Goal: Information Seeking & Learning: Check status

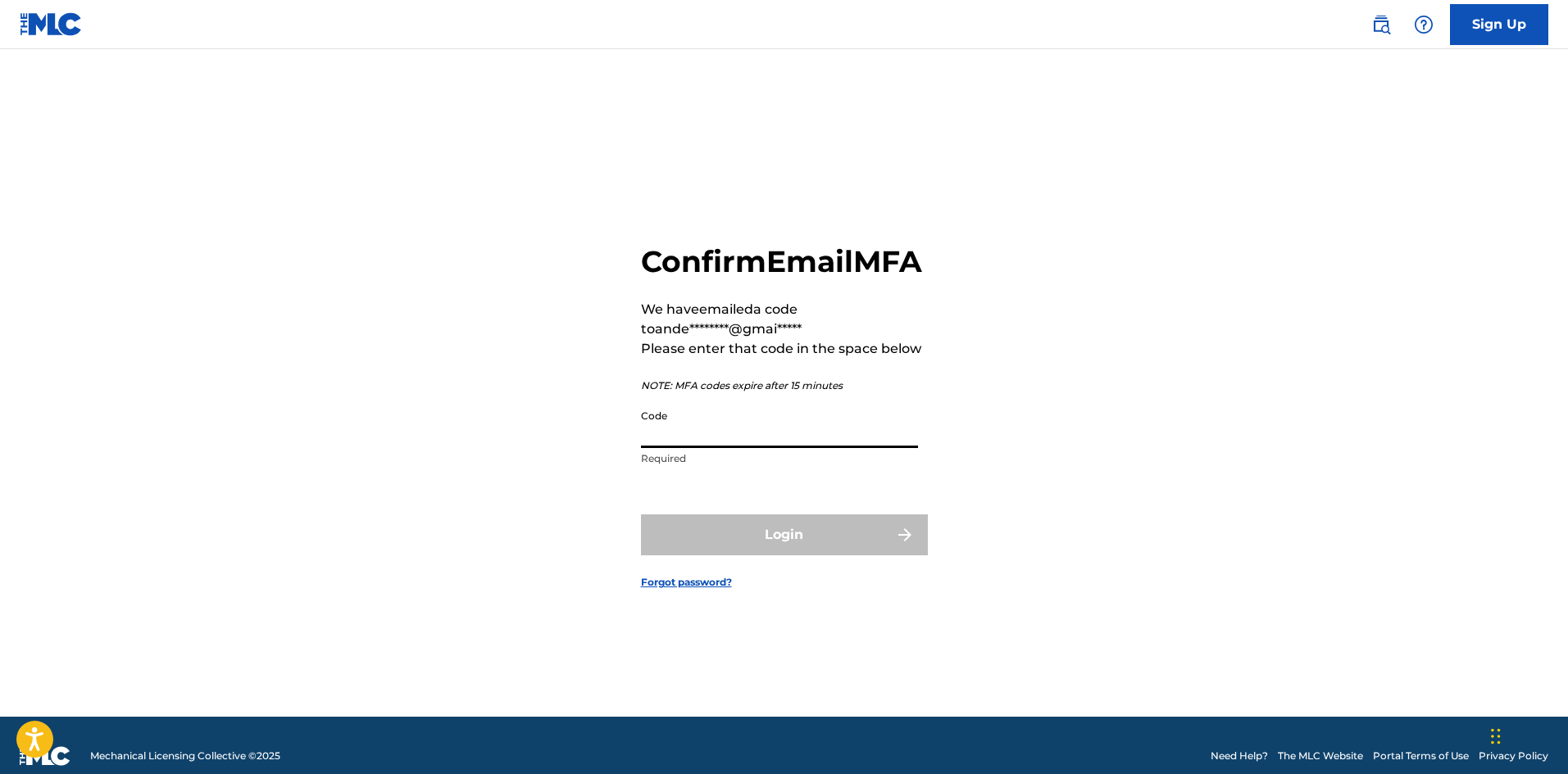
click at [813, 448] on input "Code" at bounding box center [779, 424] width 277 height 47
paste input "506528"
type input "506528"
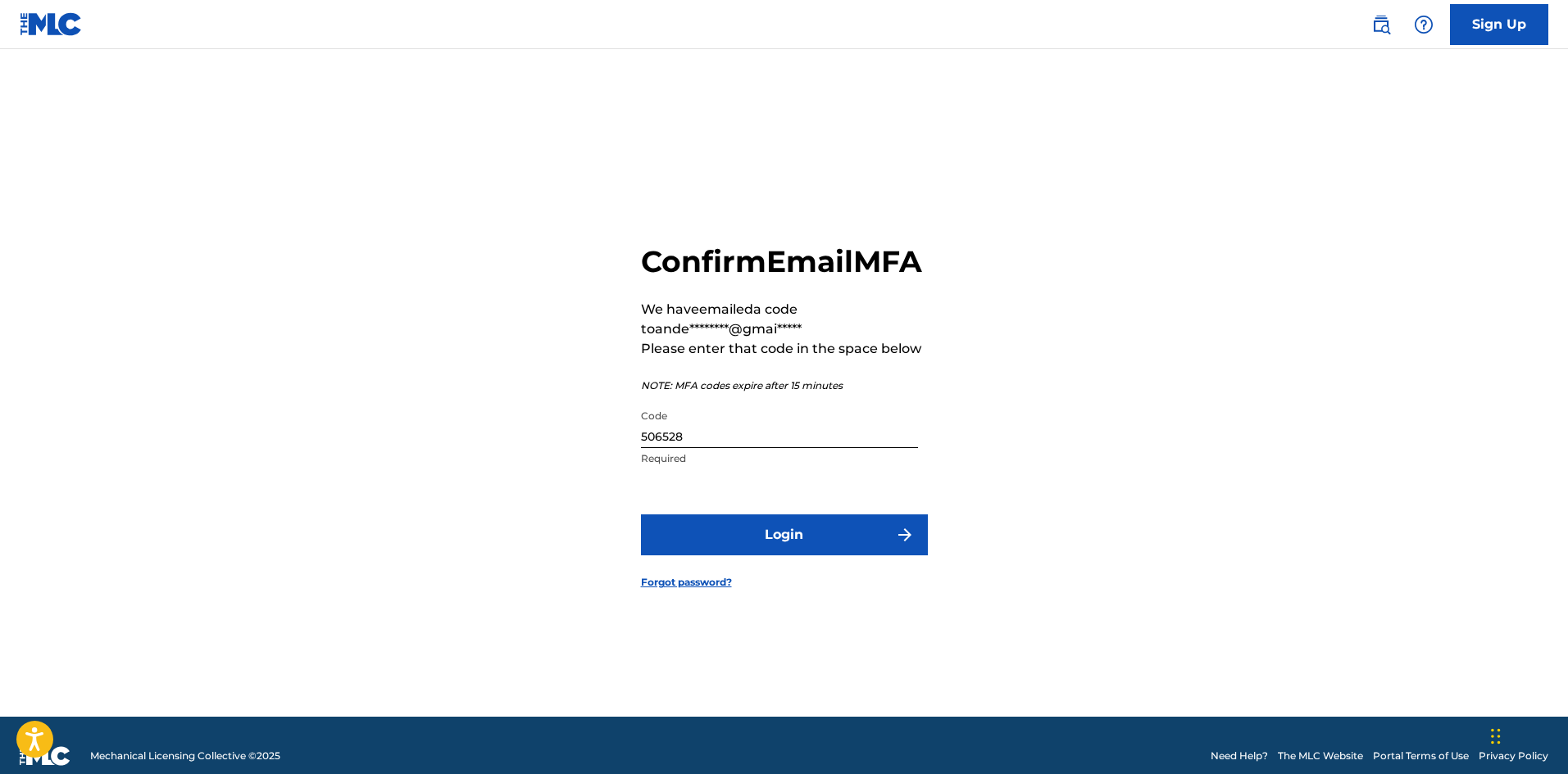
click at [762, 552] on button "Login" at bounding box center [784, 535] width 287 height 41
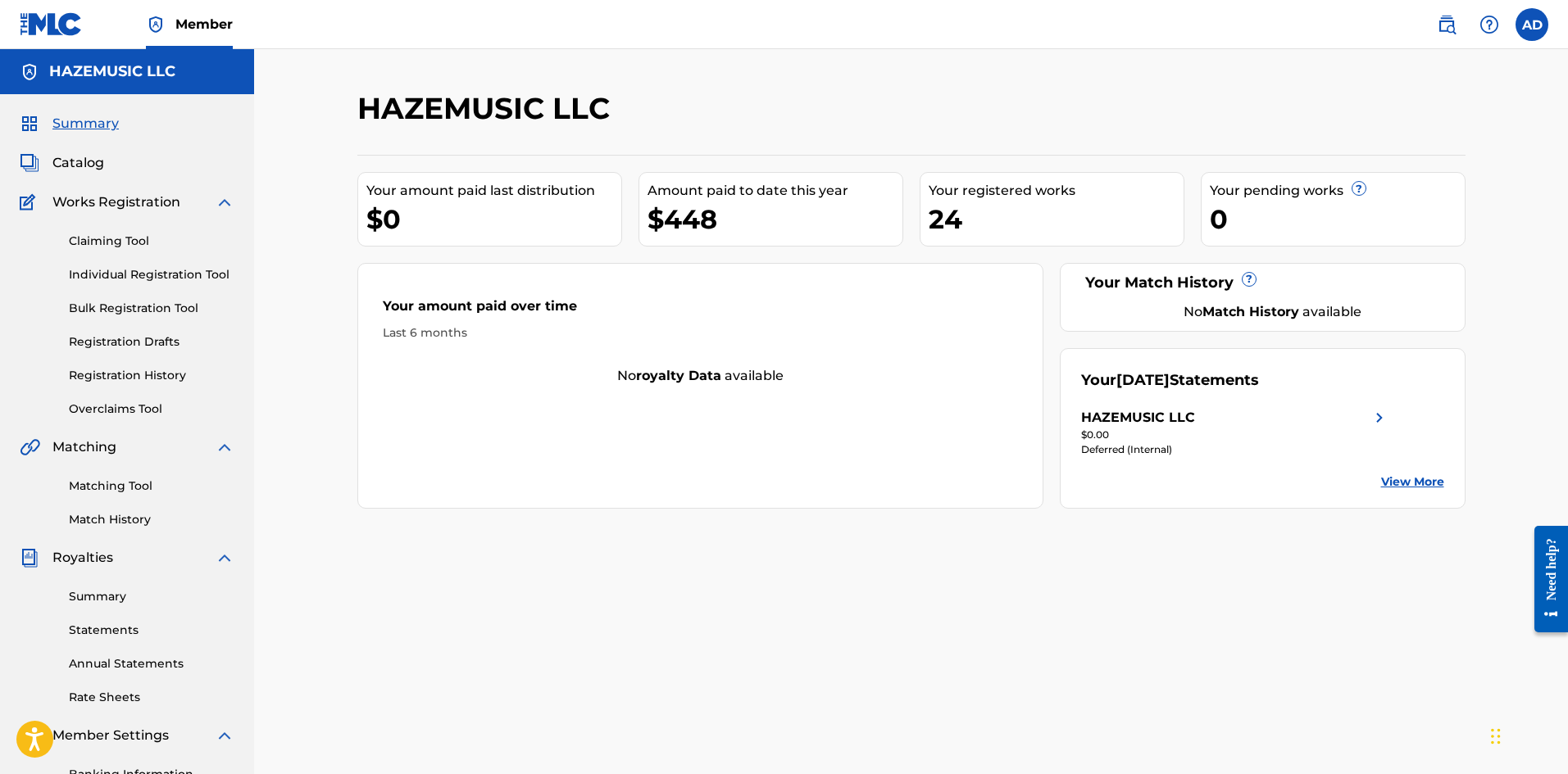
click at [1169, 443] on div "Deferred (Internal)" at bounding box center [1235, 450] width 308 height 15
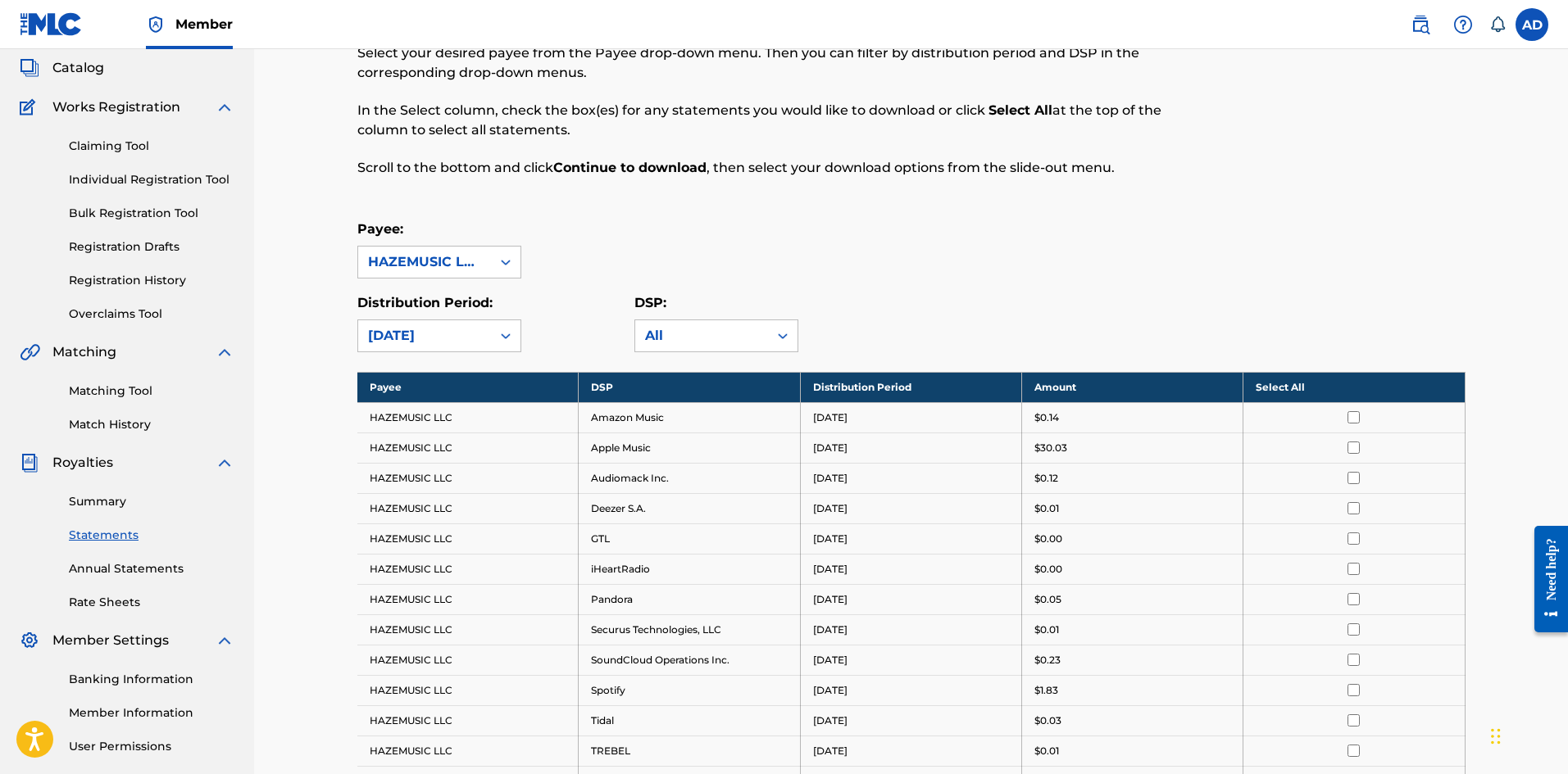
scroll to position [328, 0]
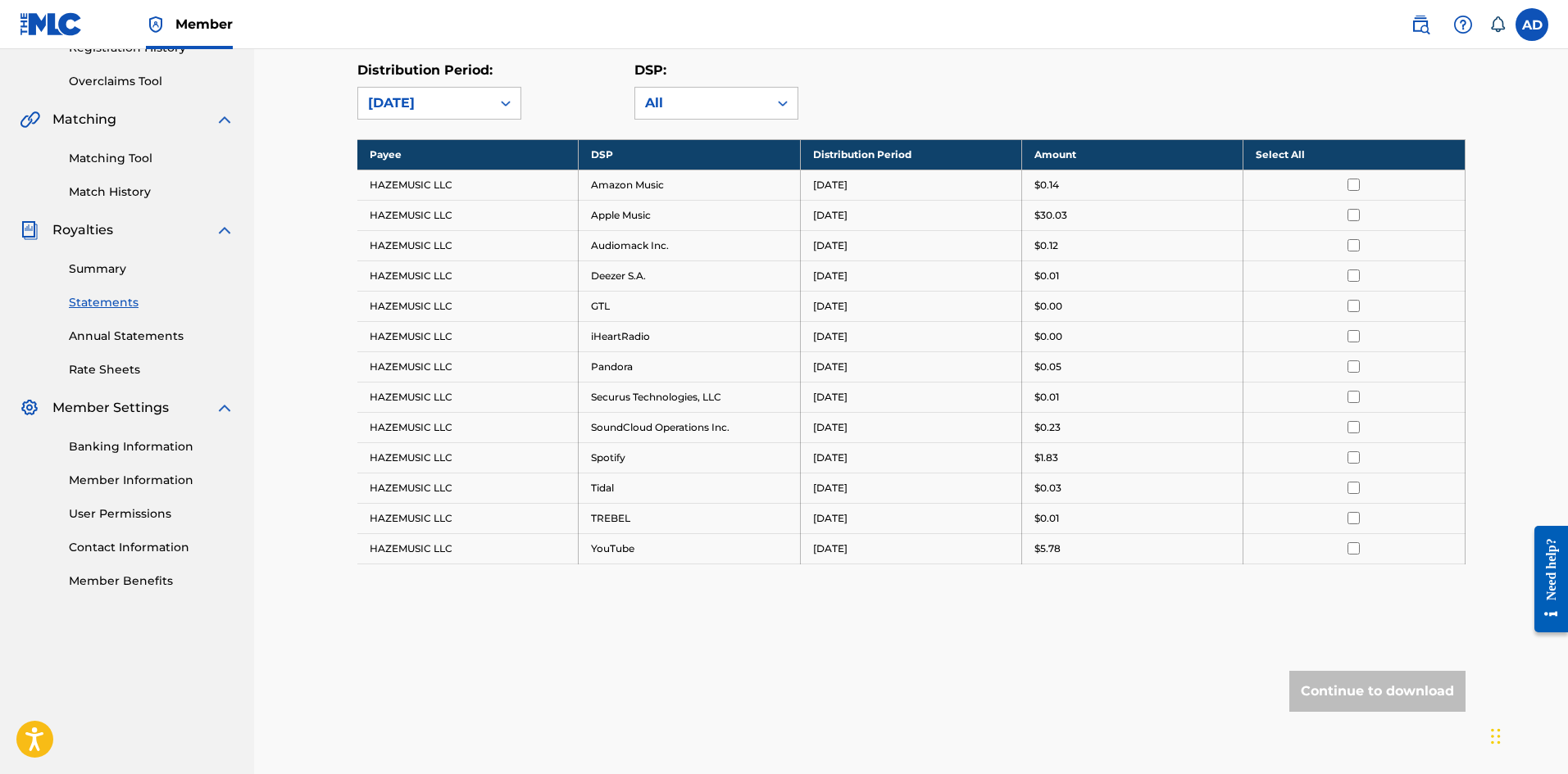
click at [123, 272] on link "Summary" at bounding box center [152, 270] width 166 height 18
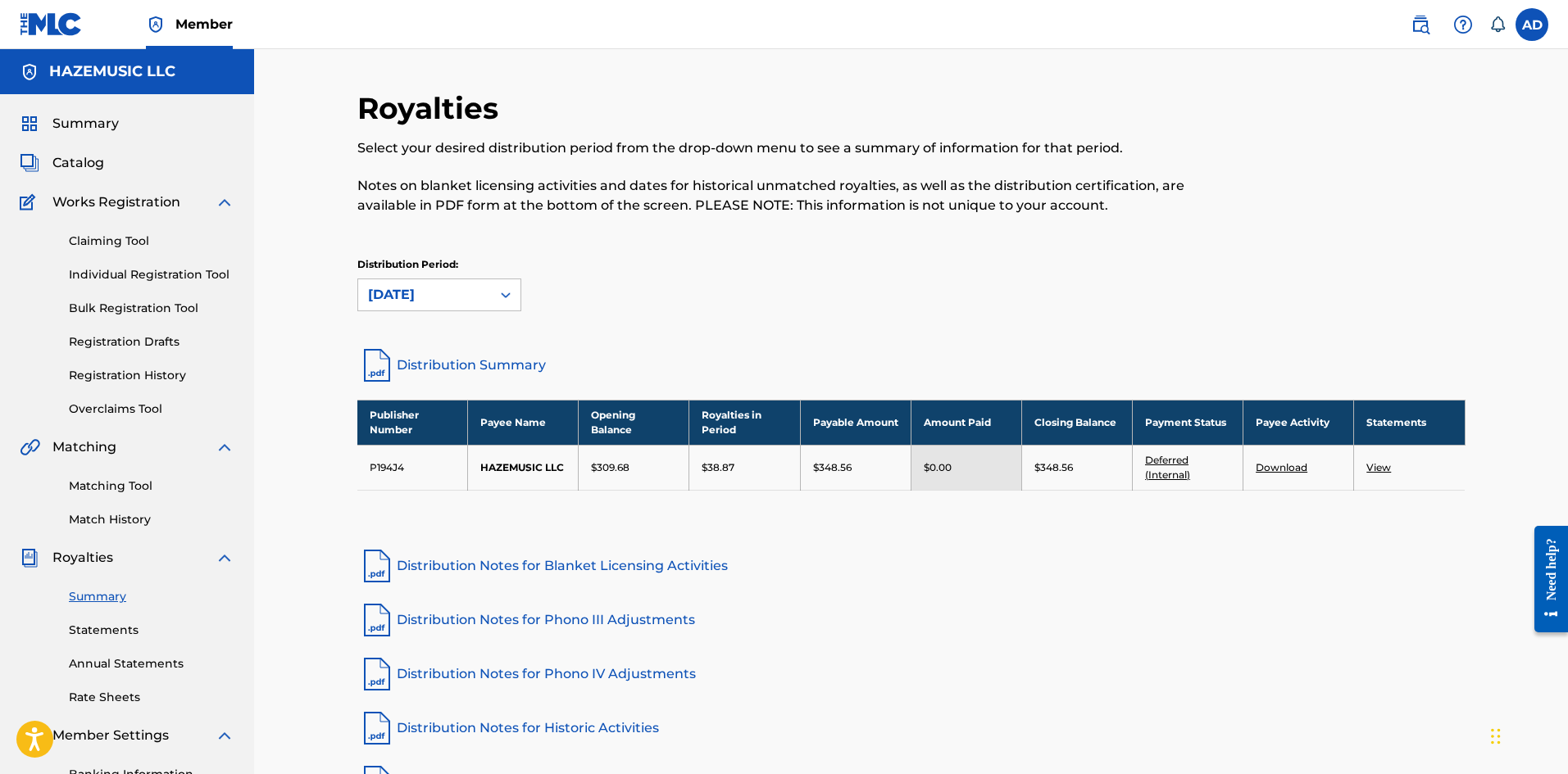
click at [1172, 475] on link "Deferred (Internal)" at bounding box center [1168, 467] width 45 height 27
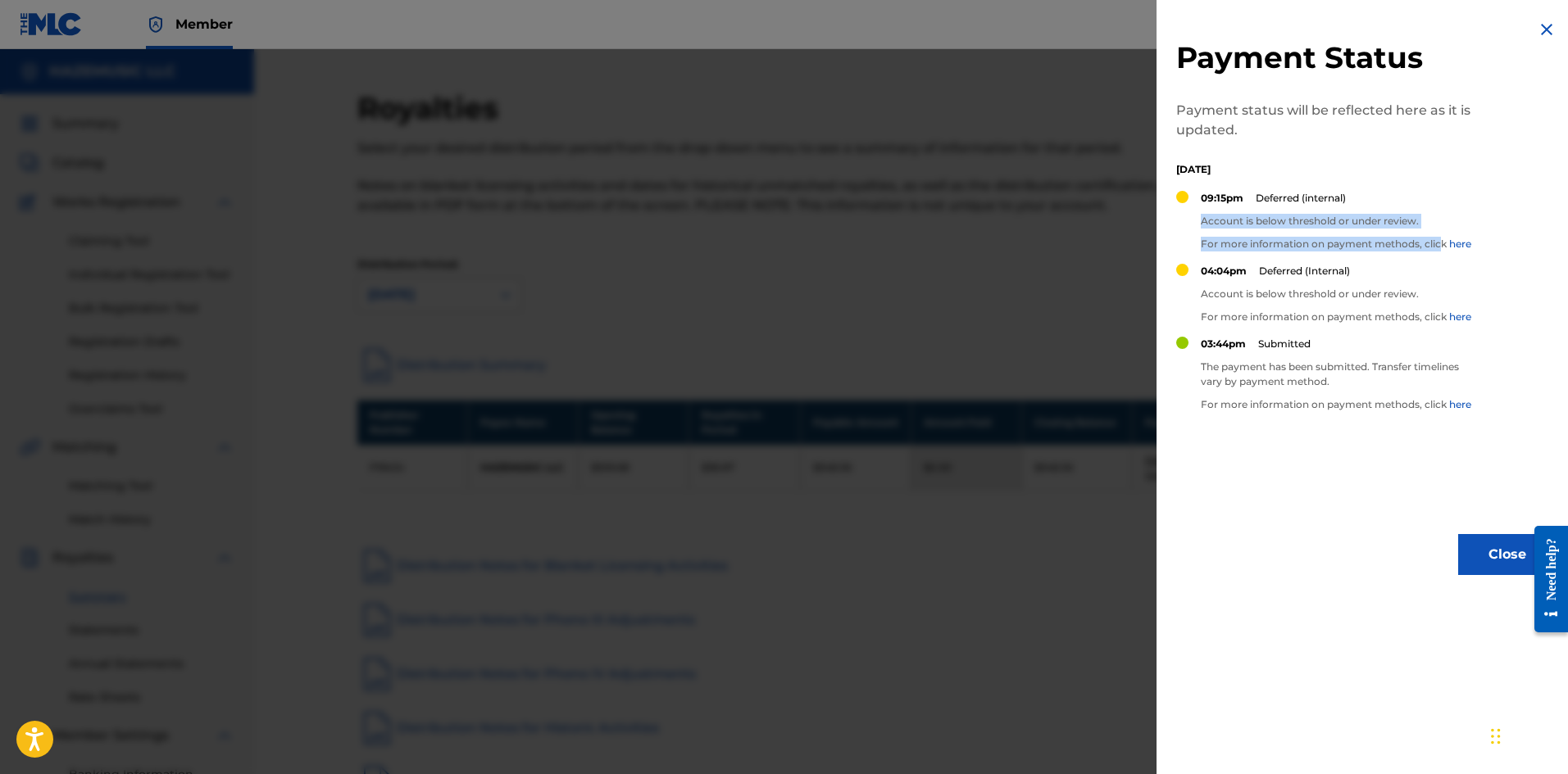
drag, startPoint x: 1204, startPoint y: 217, endPoint x: 1443, endPoint y: 255, distance: 242.0
click at [1443, 255] on div "09:15pm Deferred (internal) Account is below threshold or under review. For mor…" at bounding box center [1336, 227] width 271 height 73
click at [1442, 247] on p "For more information on payment methods, click here" at bounding box center [1336, 243] width 271 height 15
click at [1457, 243] on link "here" at bounding box center [1460, 243] width 22 height 13
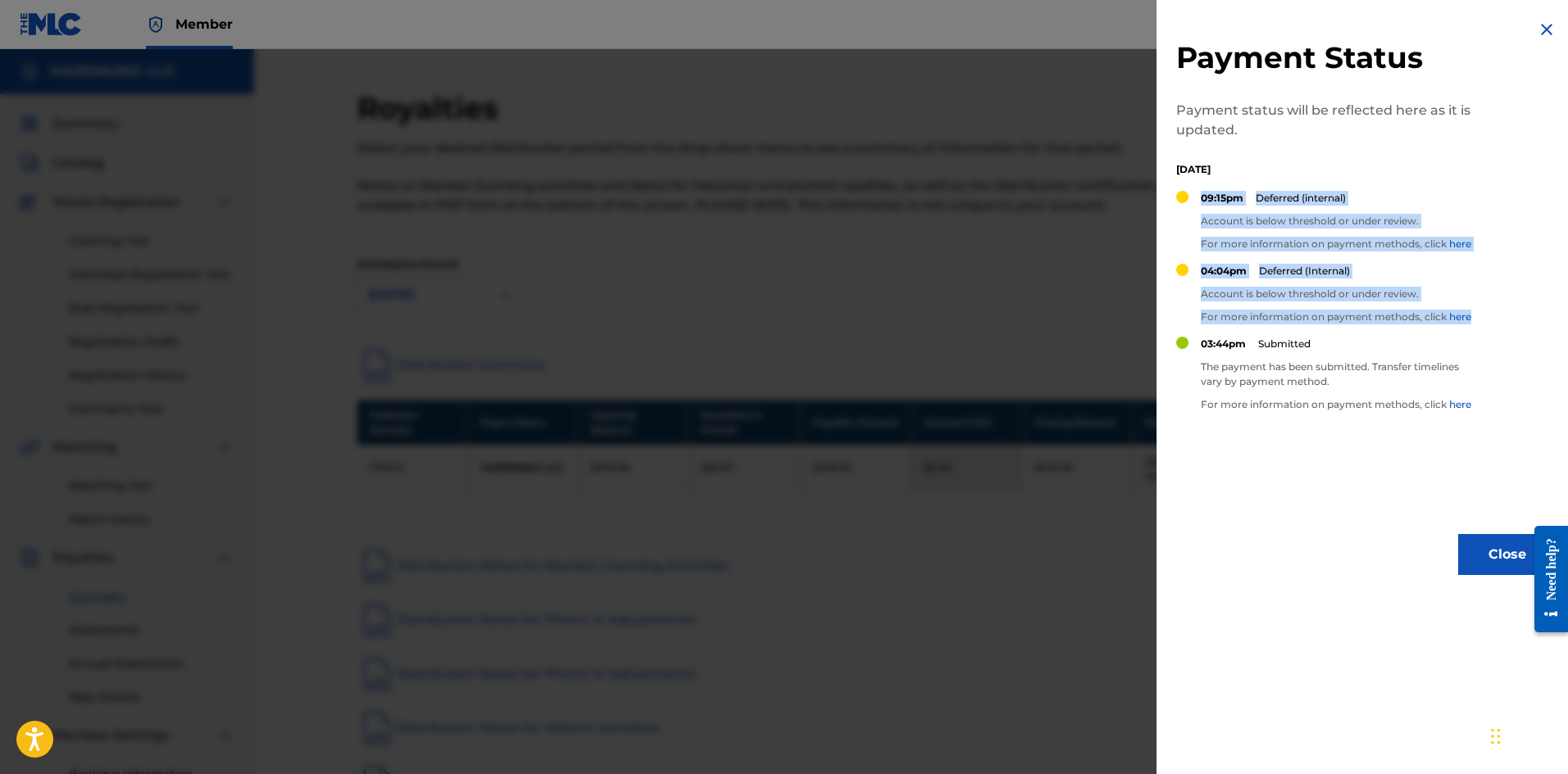
drag, startPoint x: 1475, startPoint y: 328, endPoint x: 1190, endPoint y: 208, distance: 309.2
click at [1190, 208] on div "Payment Status Payment status will be reflected here as it is updated. [DATE] 0…" at bounding box center [1366, 297] width 420 height 595
copy div "09:15pm Deferred (internal) Account is below threshold or under review. For mor…"
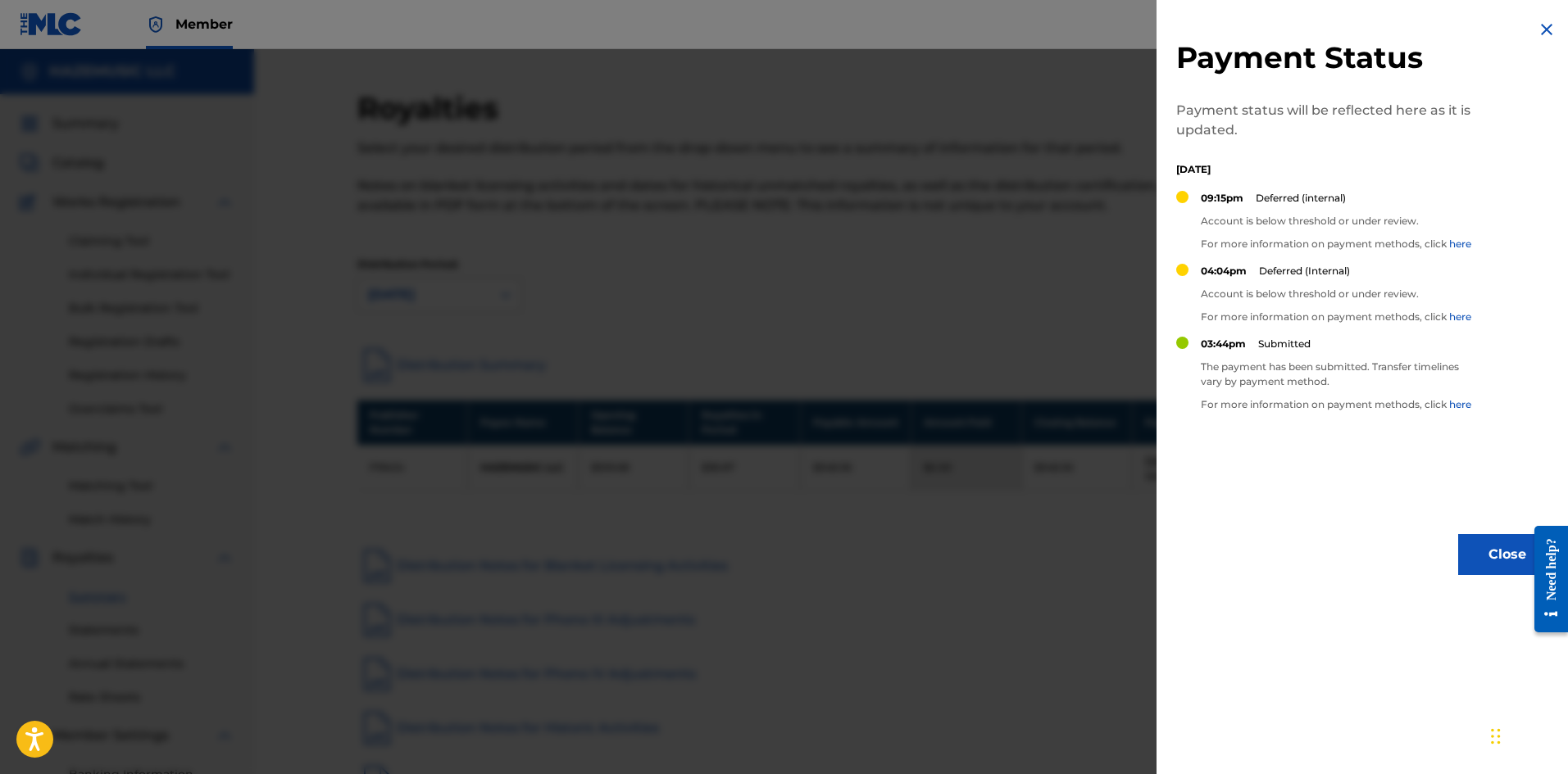
click at [1096, 287] on div at bounding box center [784, 436] width 1568 height 774
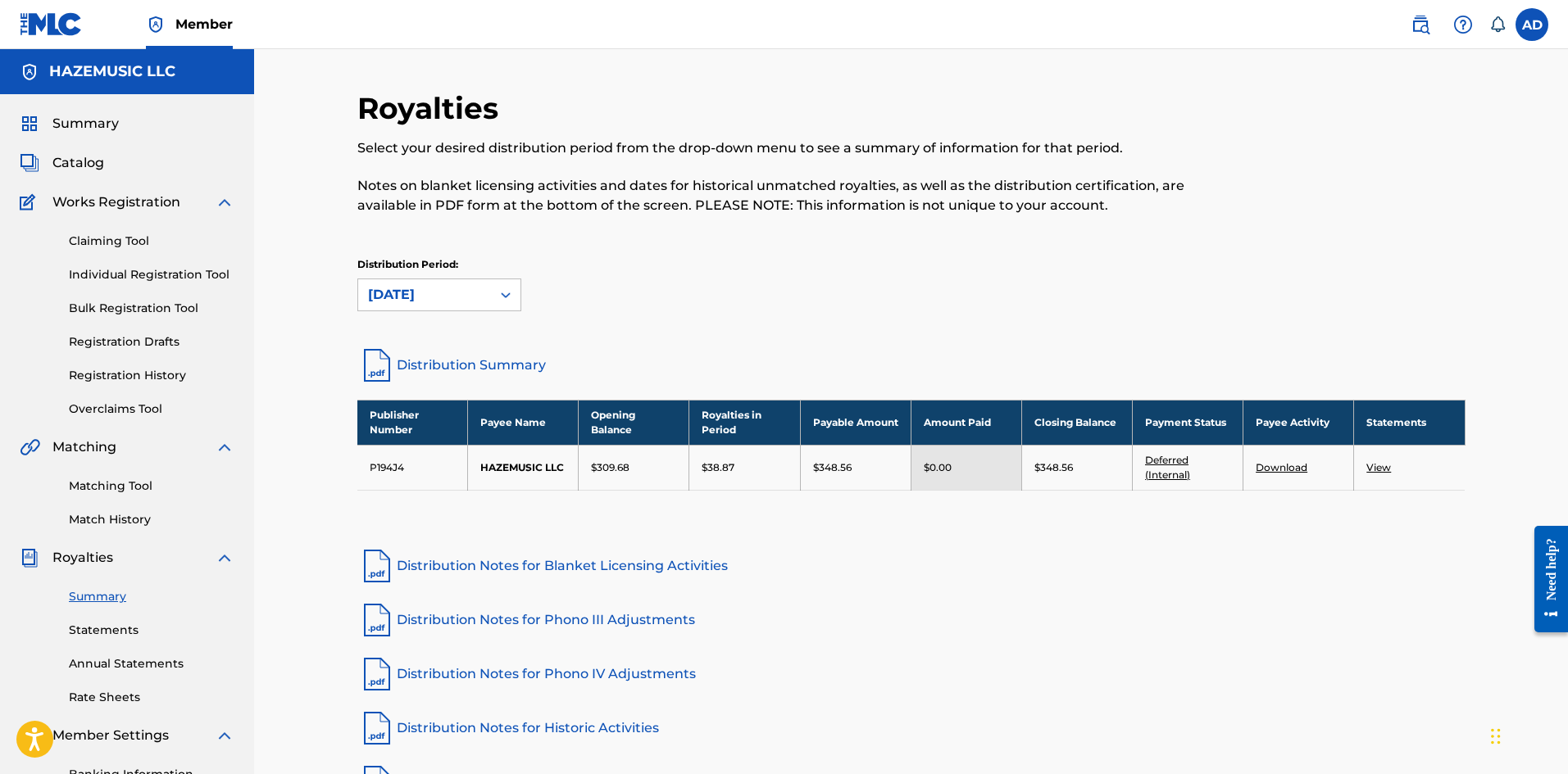
click at [1187, 458] on link "Deferred (Internal)" at bounding box center [1168, 467] width 45 height 27
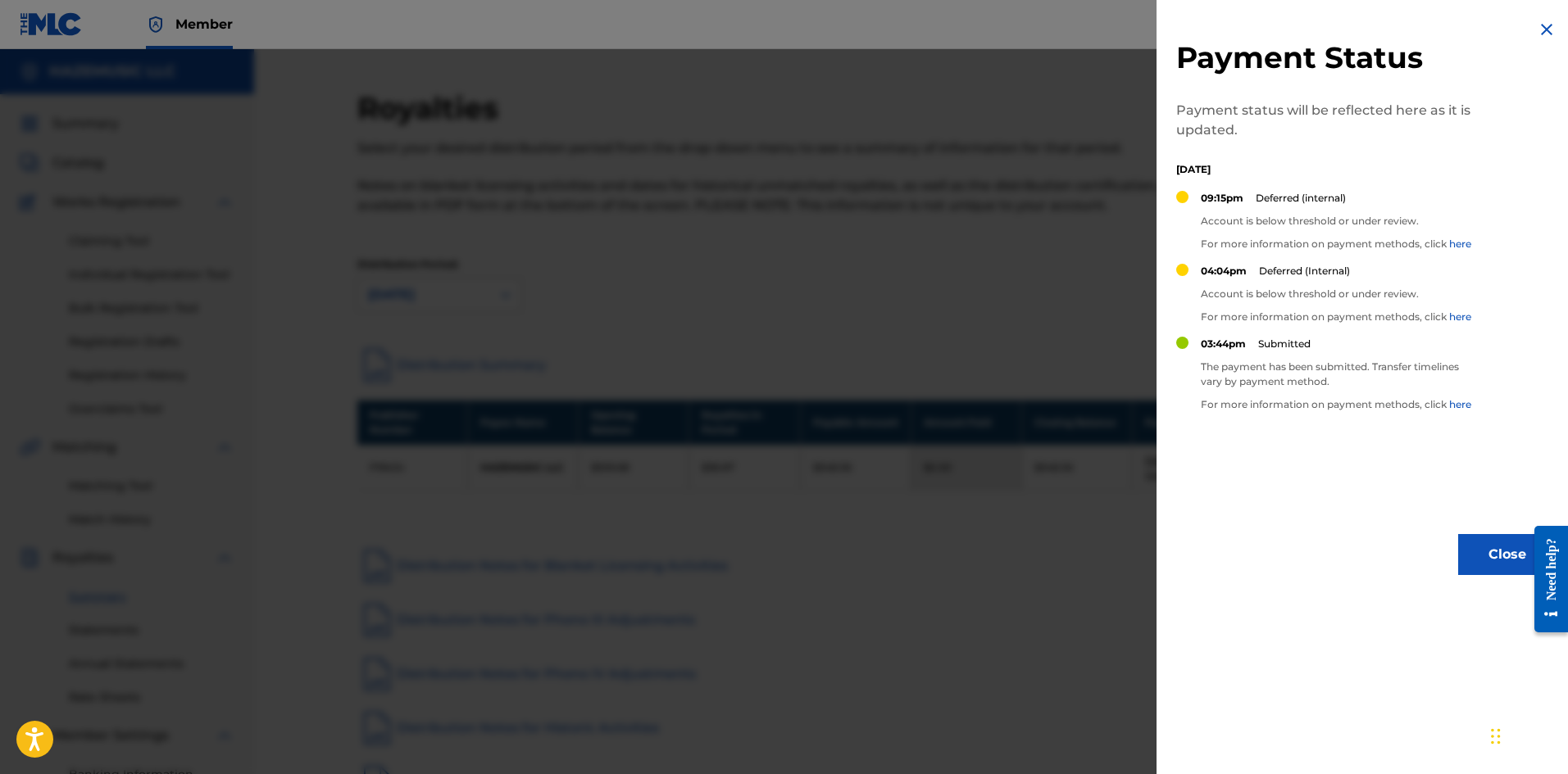
click at [1461, 405] on link "here" at bounding box center [1460, 404] width 22 height 13
click at [933, 248] on div at bounding box center [784, 436] width 1568 height 774
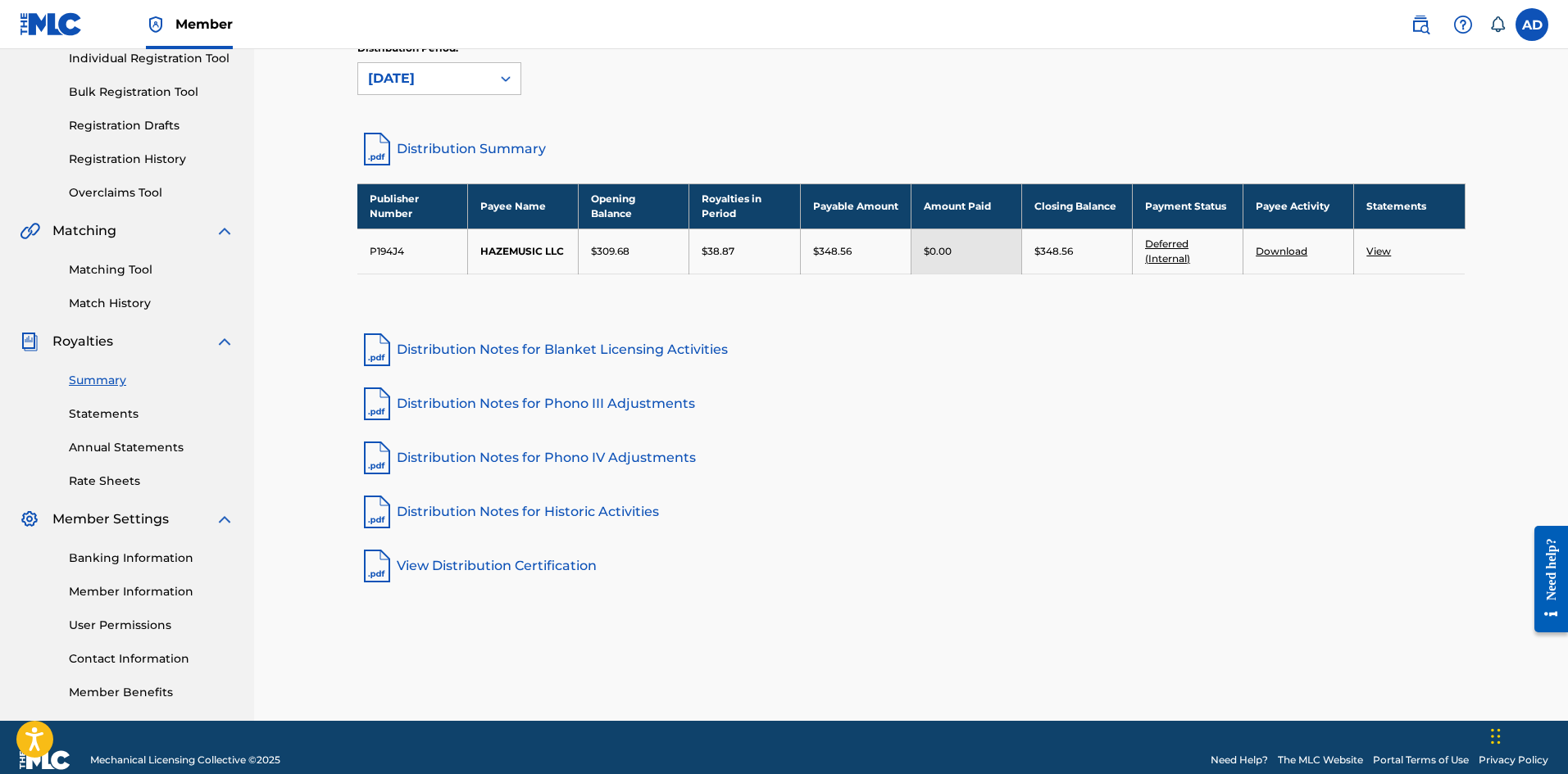
scroll to position [241, 0]
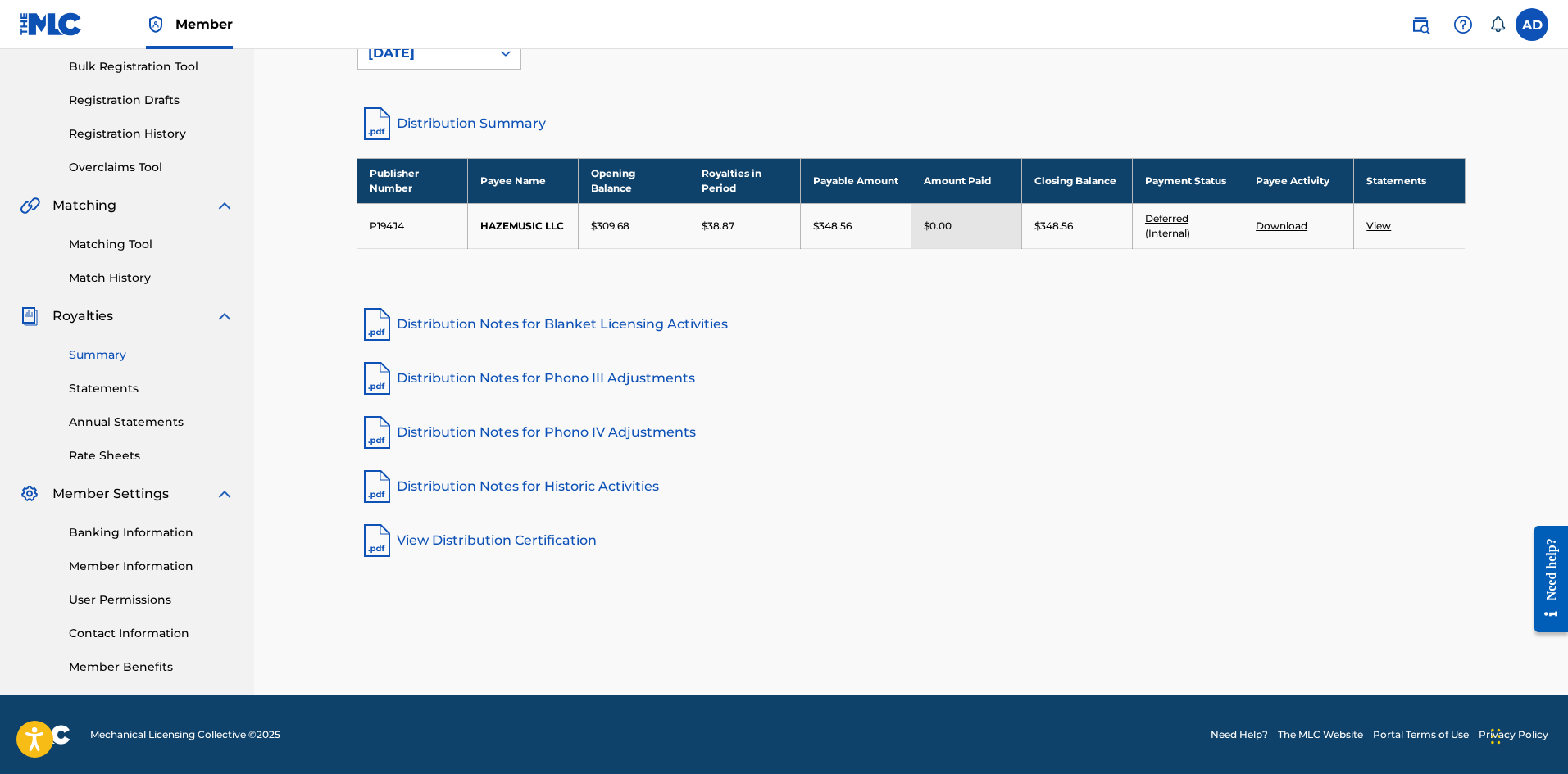
click at [163, 535] on link "Banking Information" at bounding box center [152, 534] width 166 height 18
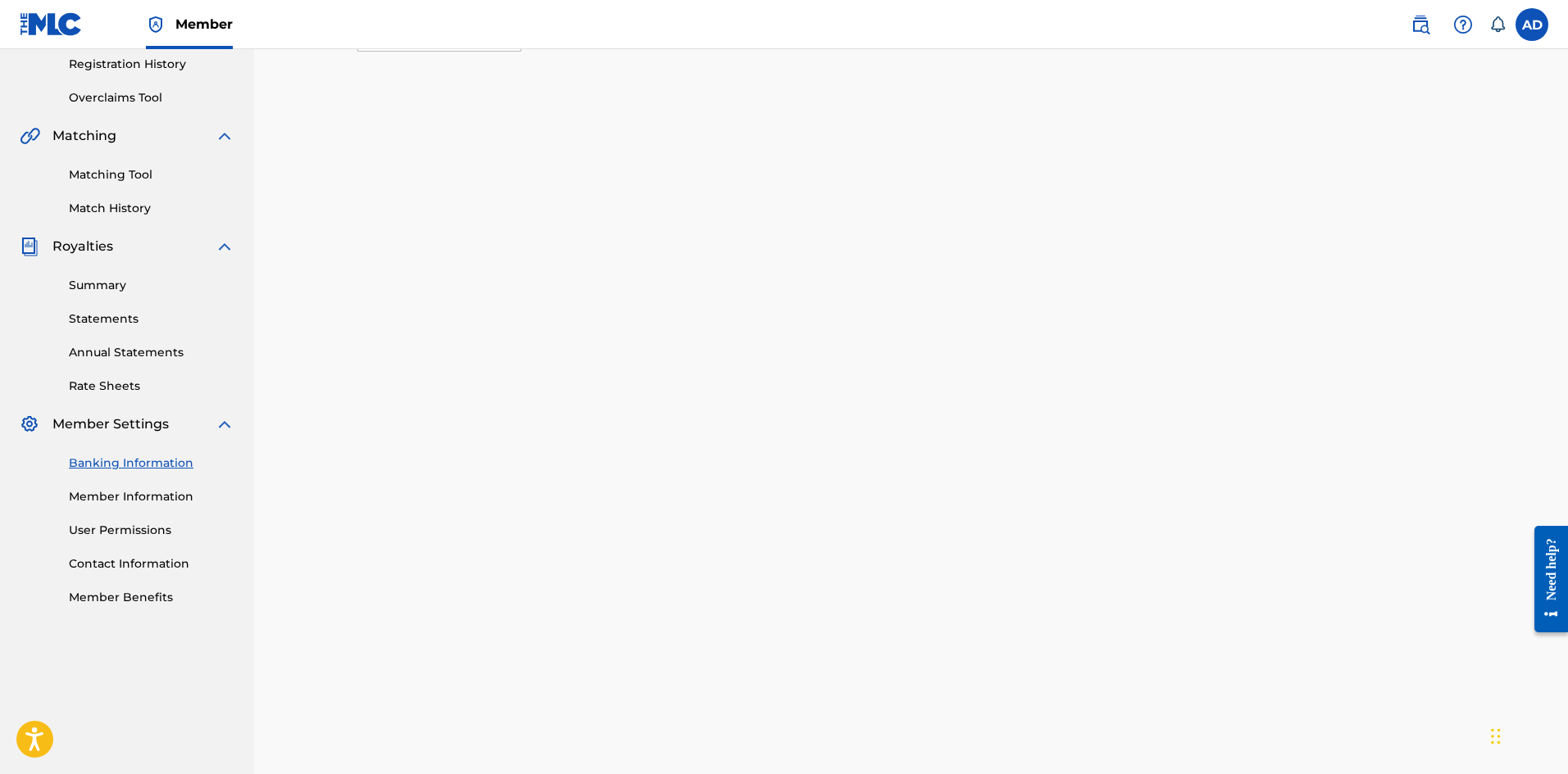
scroll to position [90, 0]
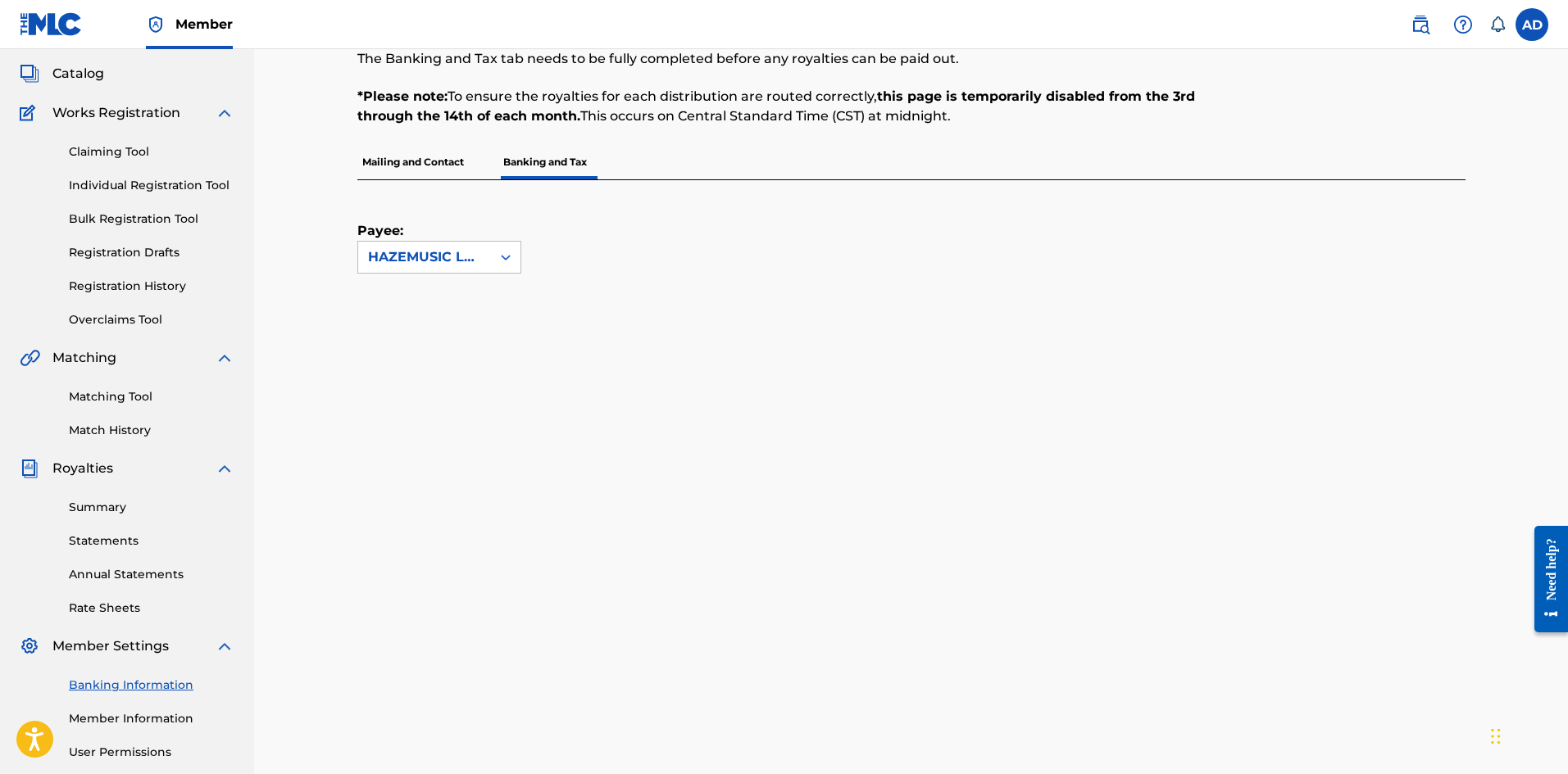
click at [432, 168] on p "Mailing and Contact" at bounding box center [413, 162] width 111 height 34
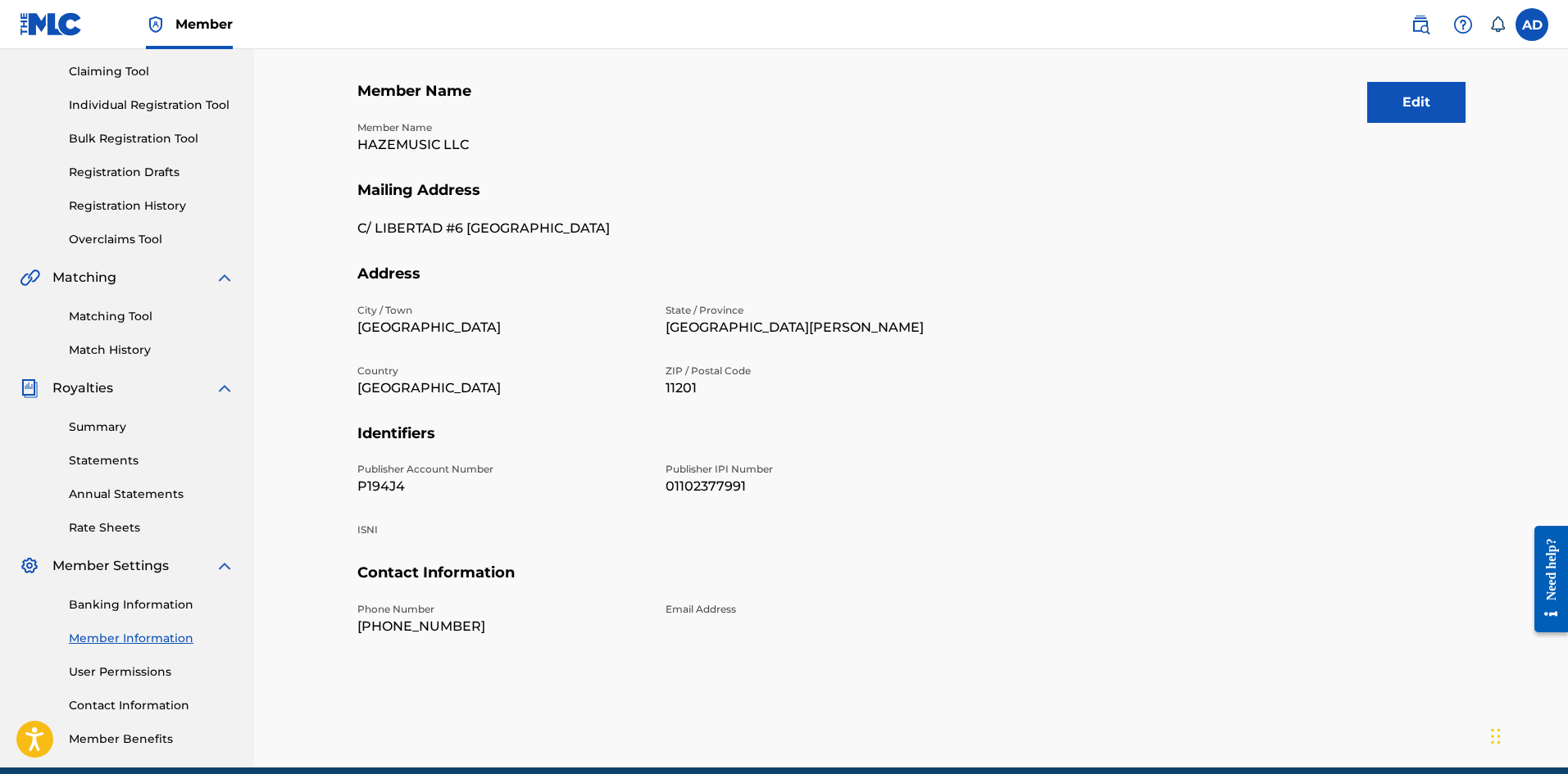
scroll to position [241, 0]
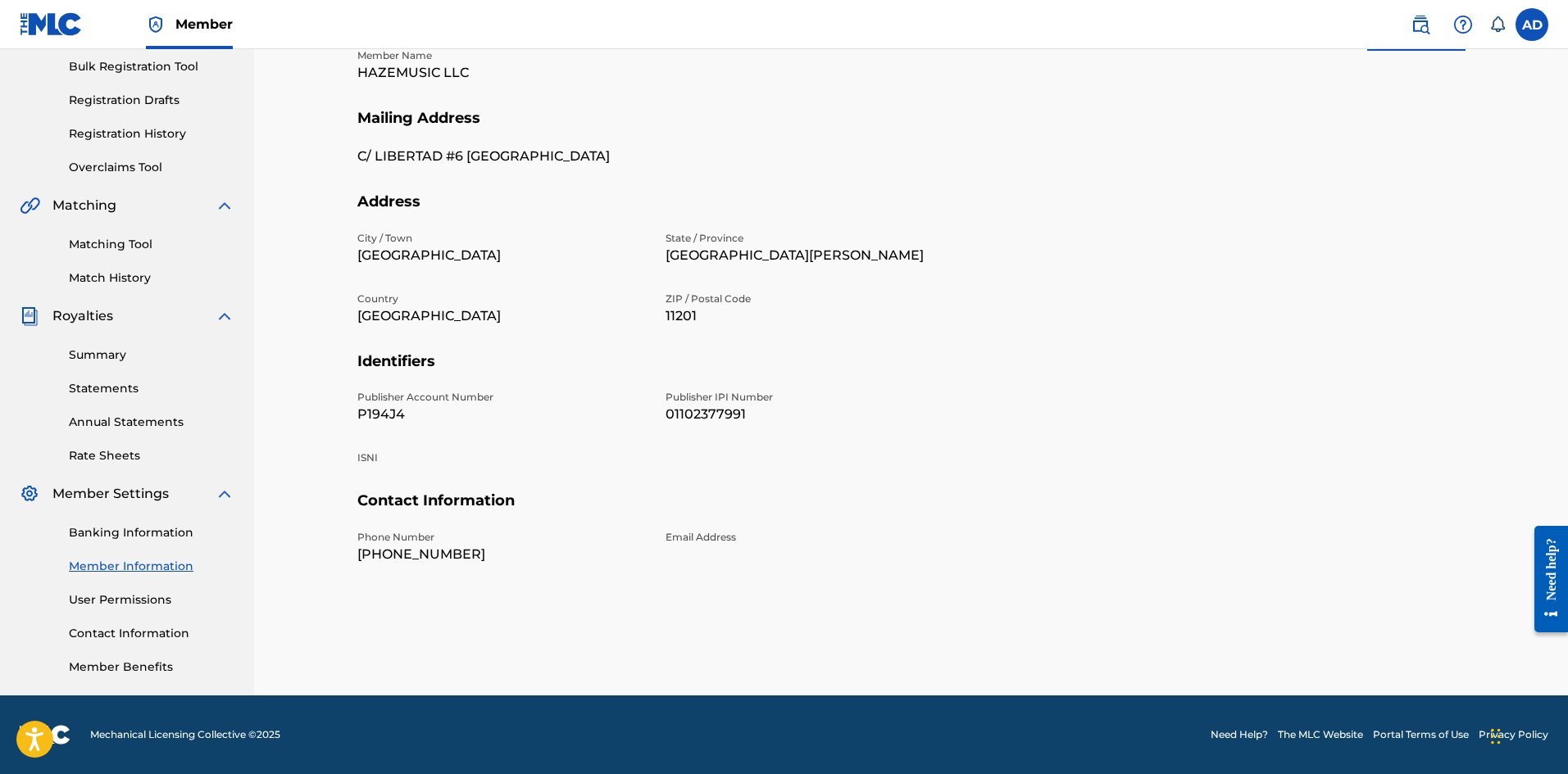
click at [126, 349] on link "Summary" at bounding box center [152, 355] width 166 height 18
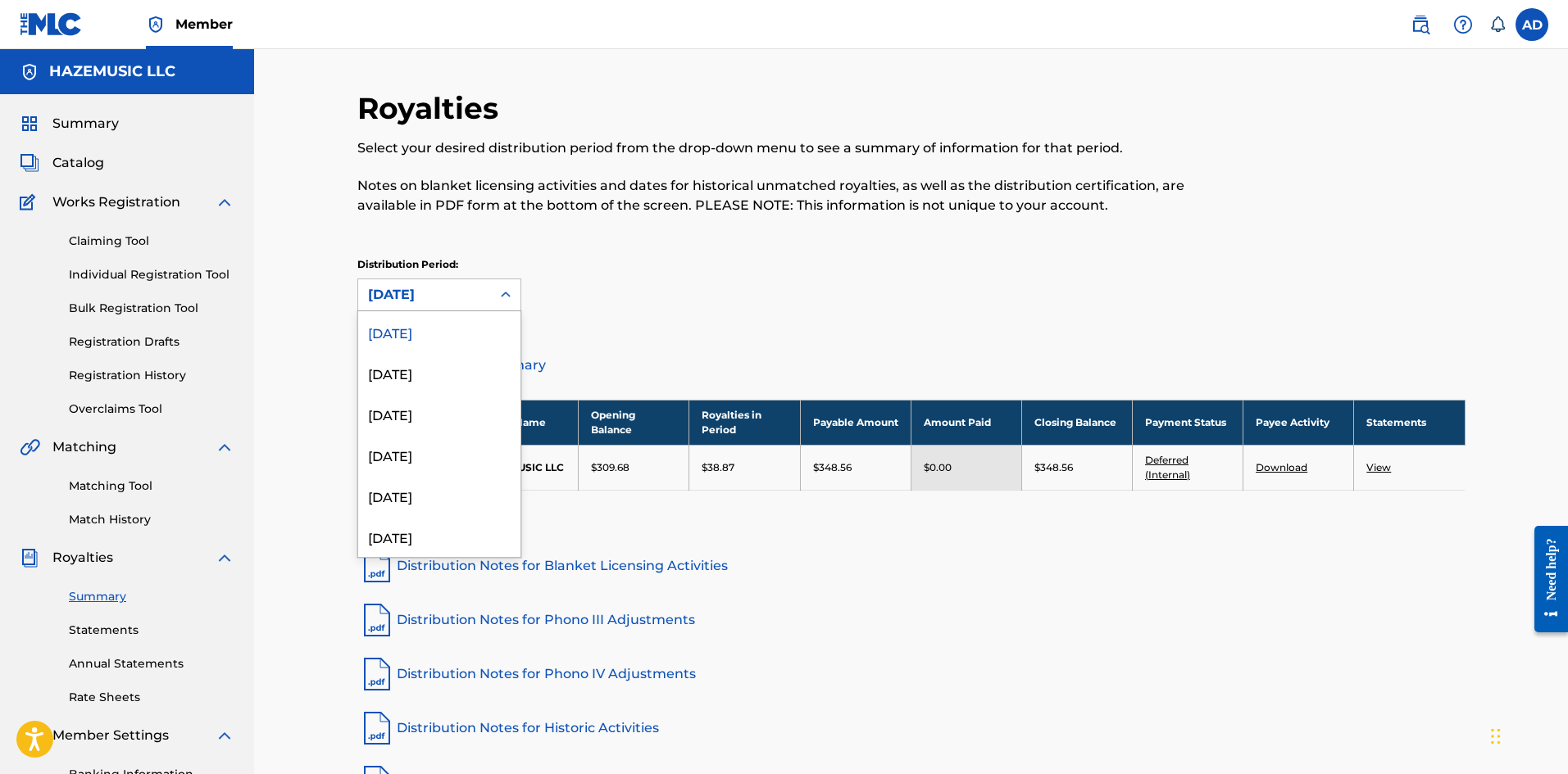
click at [453, 301] on div "[DATE]" at bounding box center [425, 295] width 113 height 19
click at [448, 409] on div "[DATE]" at bounding box center [439, 414] width 163 height 41
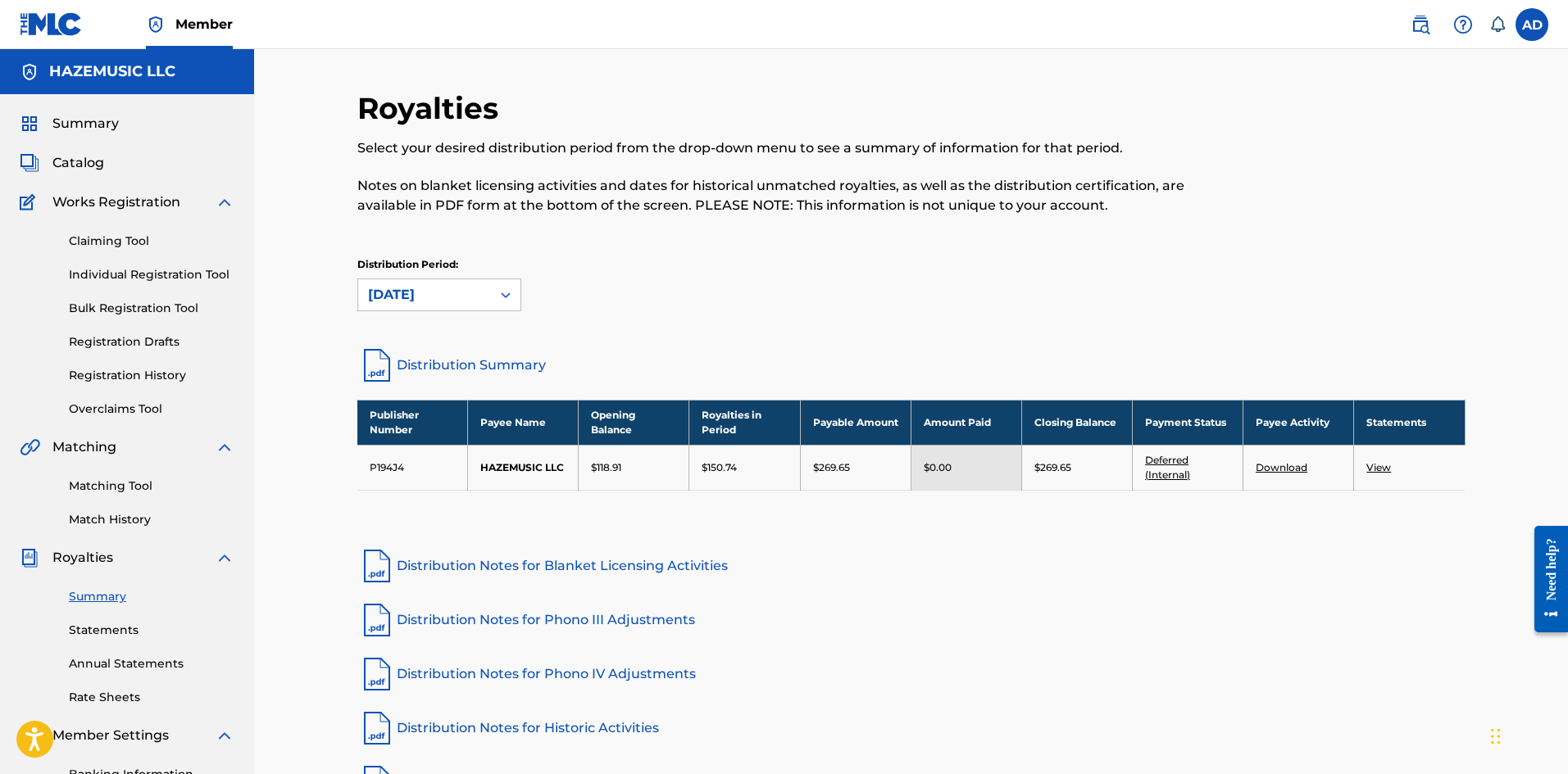
click at [474, 298] on div "[DATE]" at bounding box center [425, 295] width 113 height 19
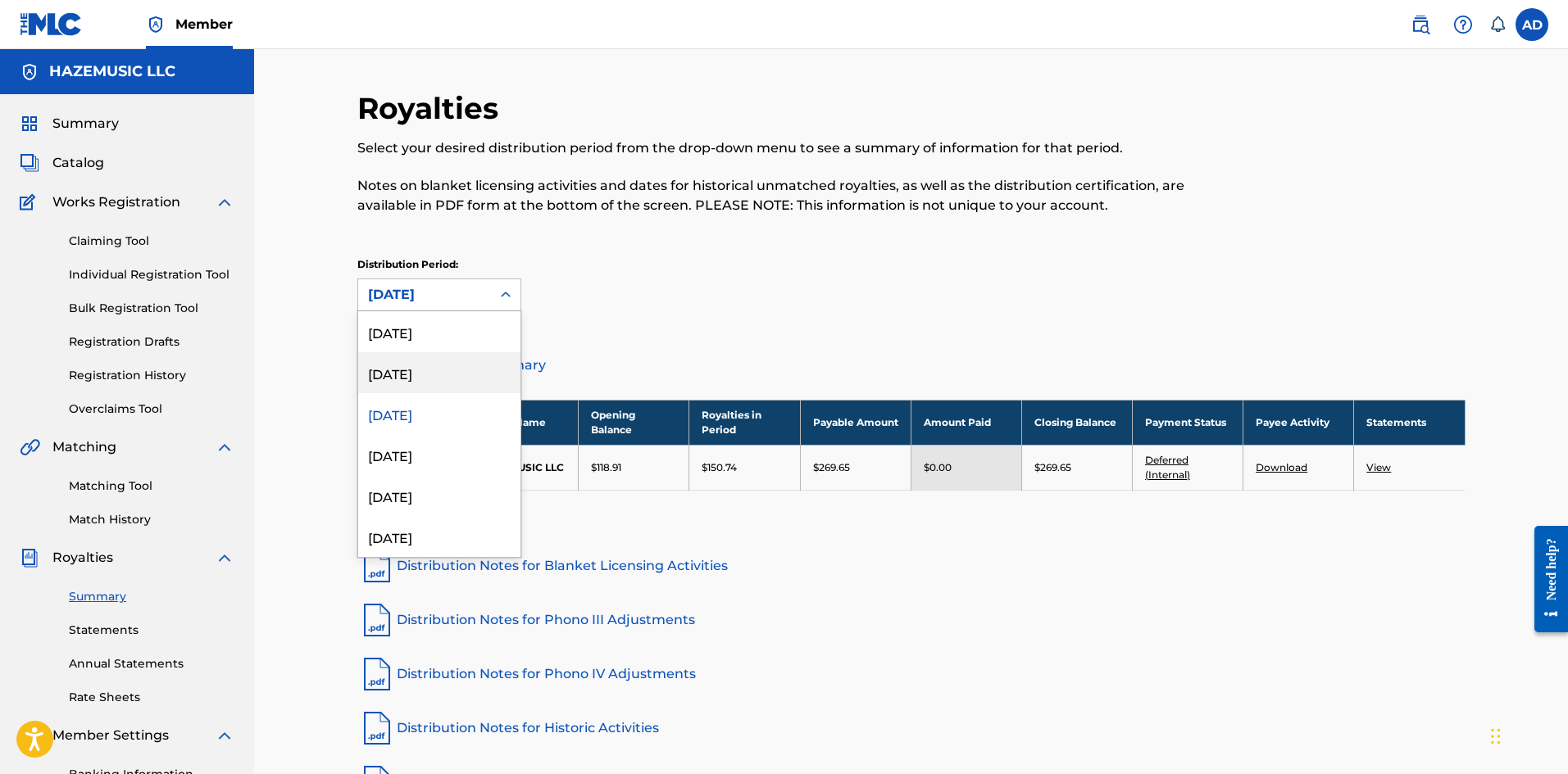
click at [442, 375] on div "[DATE]" at bounding box center [439, 373] width 163 height 41
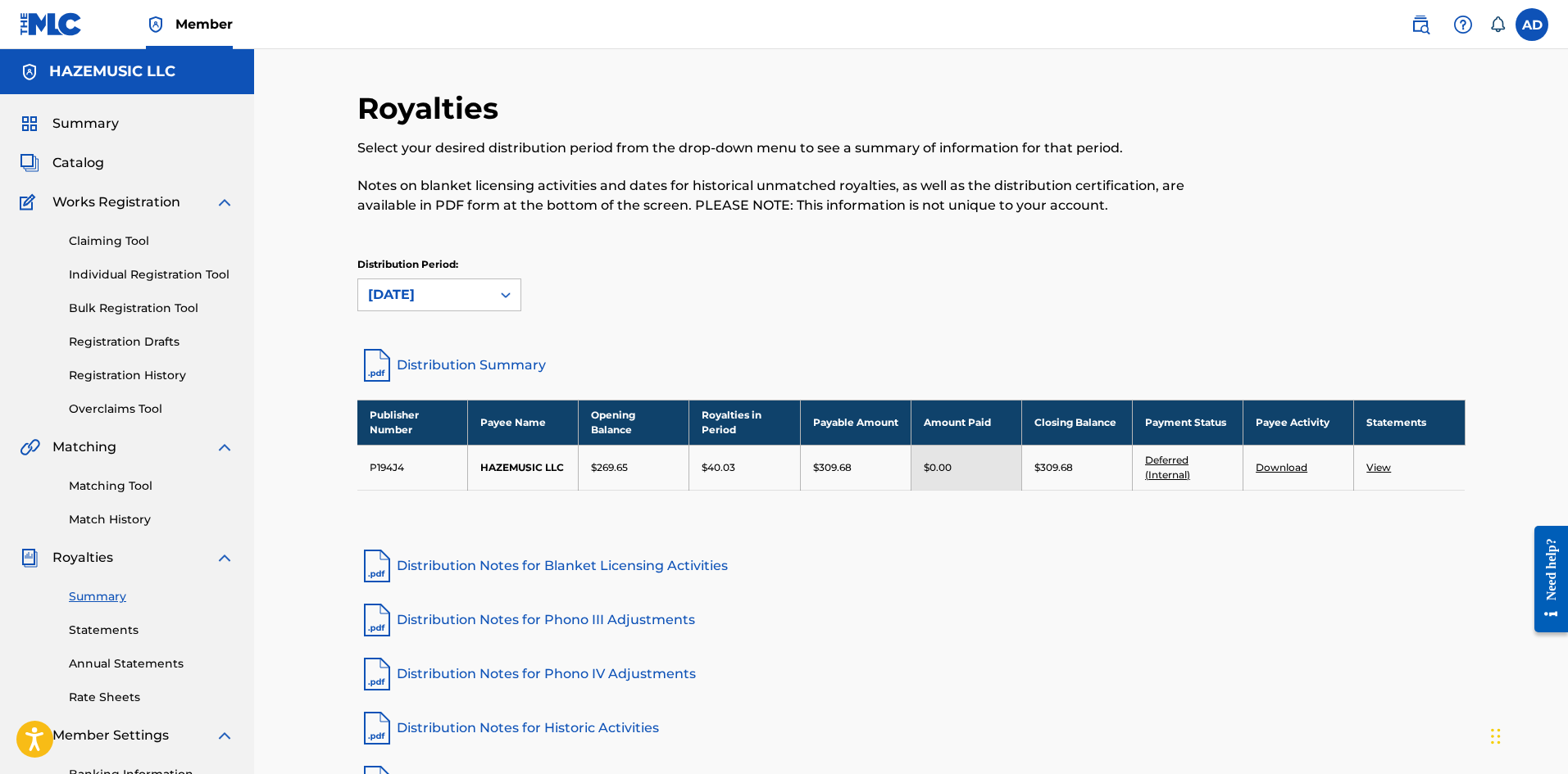
click at [467, 296] on div "[DATE]" at bounding box center [425, 295] width 113 height 19
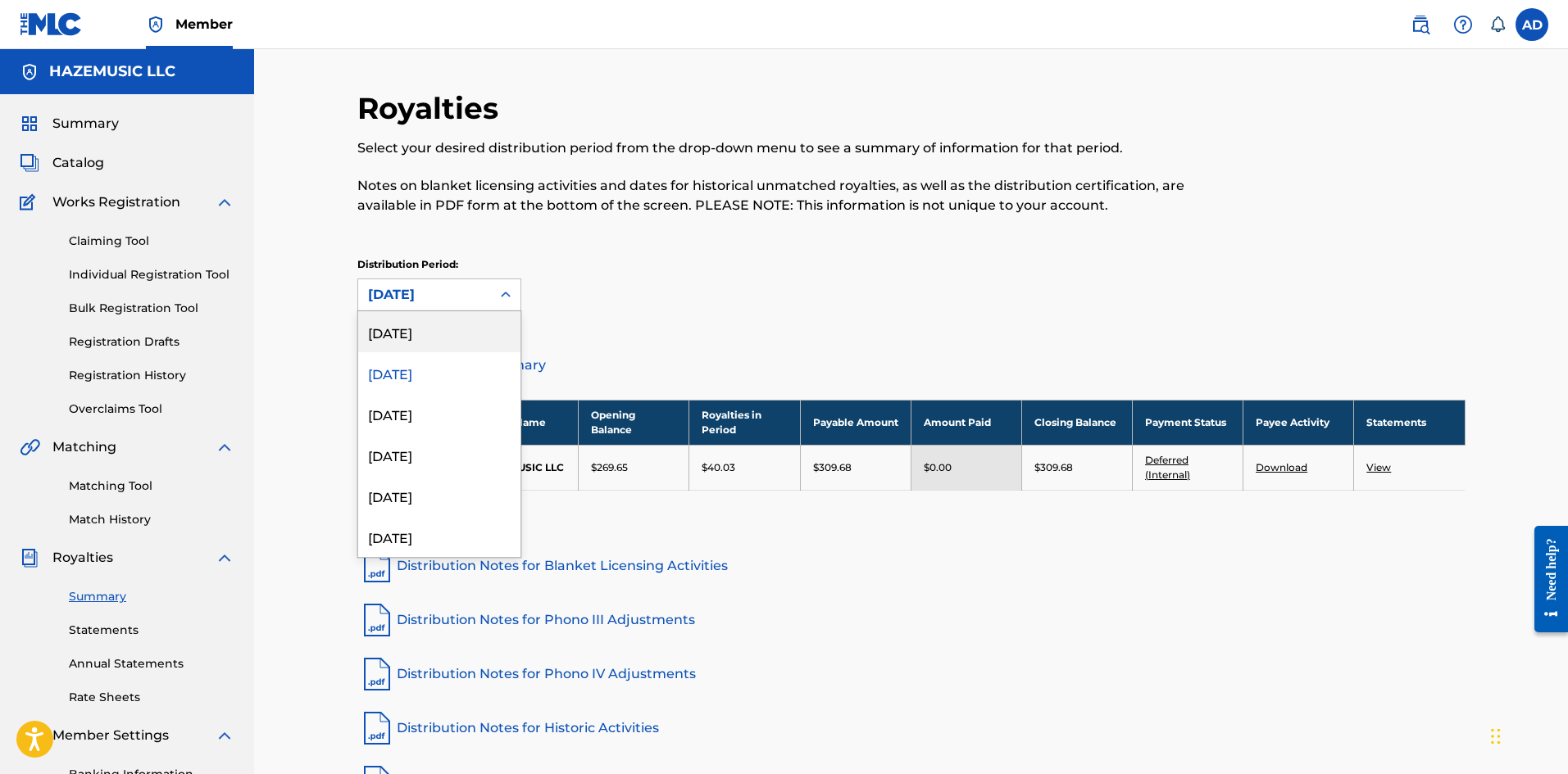
click at [465, 333] on div "[DATE]" at bounding box center [439, 332] width 163 height 41
click at [471, 303] on div "[DATE]" at bounding box center [425, 295] width 113 height 19
click at [450, 381] on div "[DATE]" at bounding box center [439, 373] width 163 height 41
click at [468, 295] on div "[DATE]" at bounding box center [425, 295] width 113 height 19
click at [438, 439] on div "[DATE]" at bounding box center [439, 455] width 163 height 41
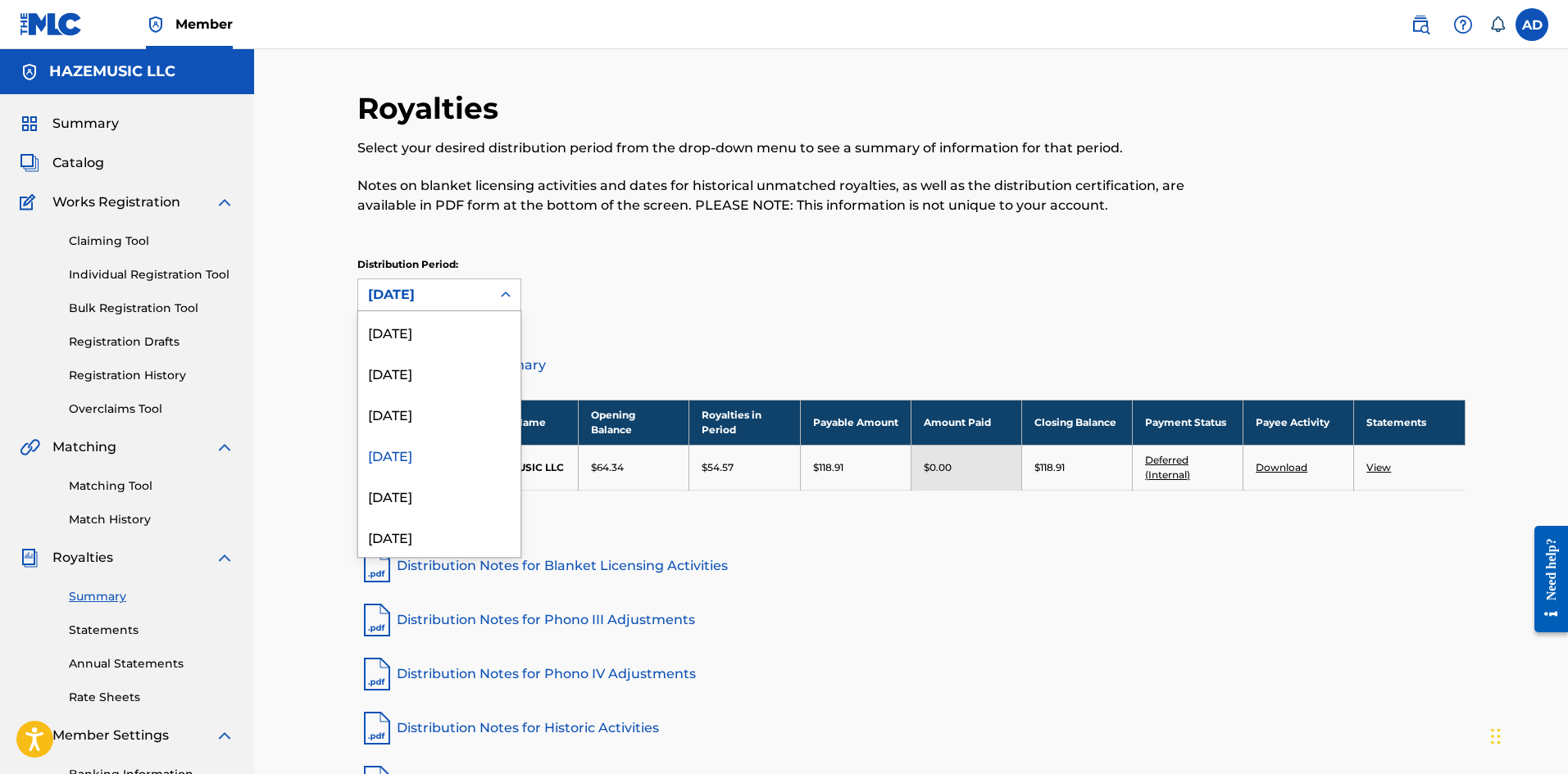
click at [468, 283] on div "[DATE]" at bounding box center [425, 295] width 132 height 31
click at [431, 382] on div "[DATE]" at bounding box center [439, 373] width 163 height 41
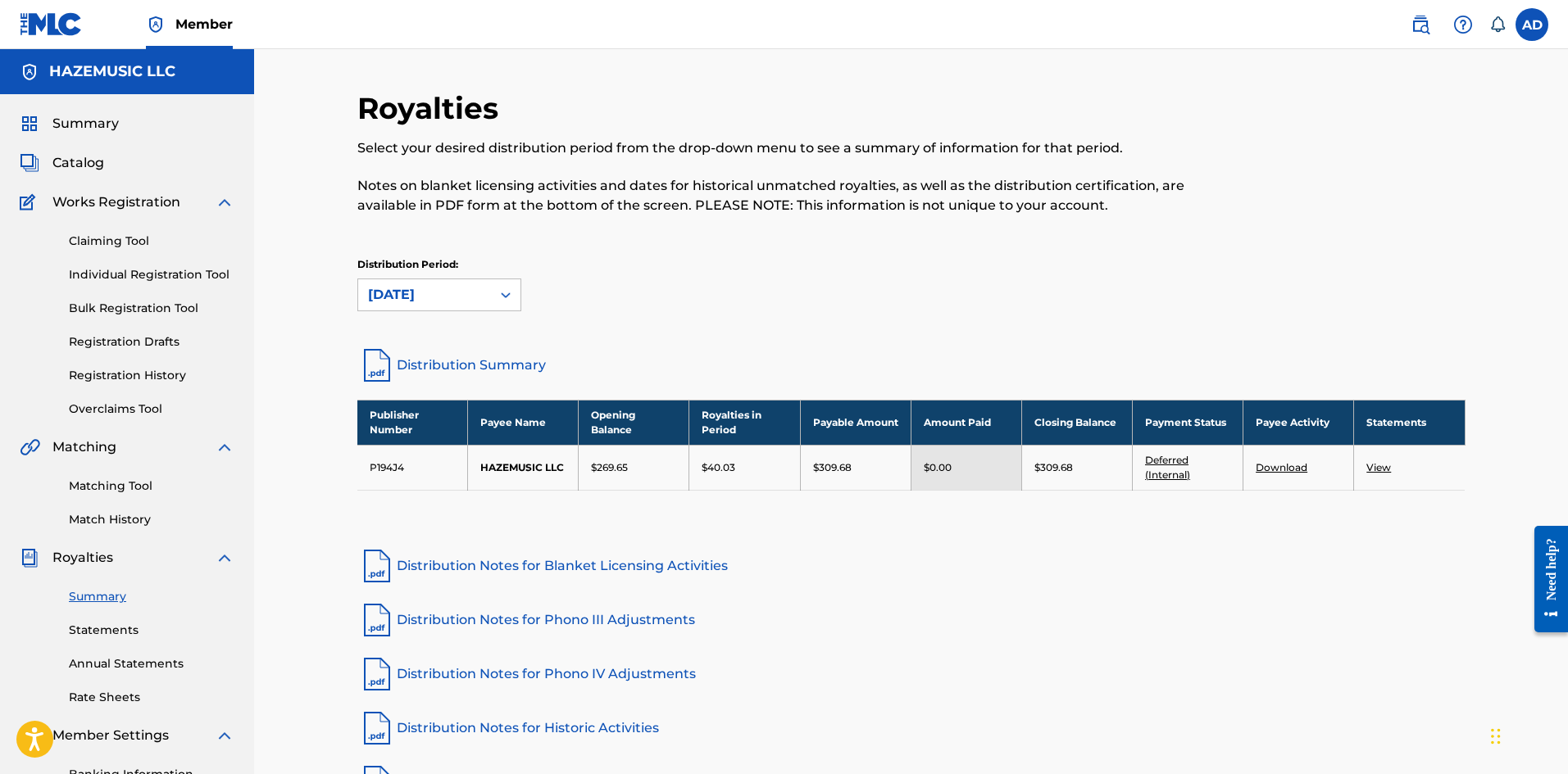
click at [461, 297] on div "[DATE]" at bounding box center [425, 295] width 113 height 19
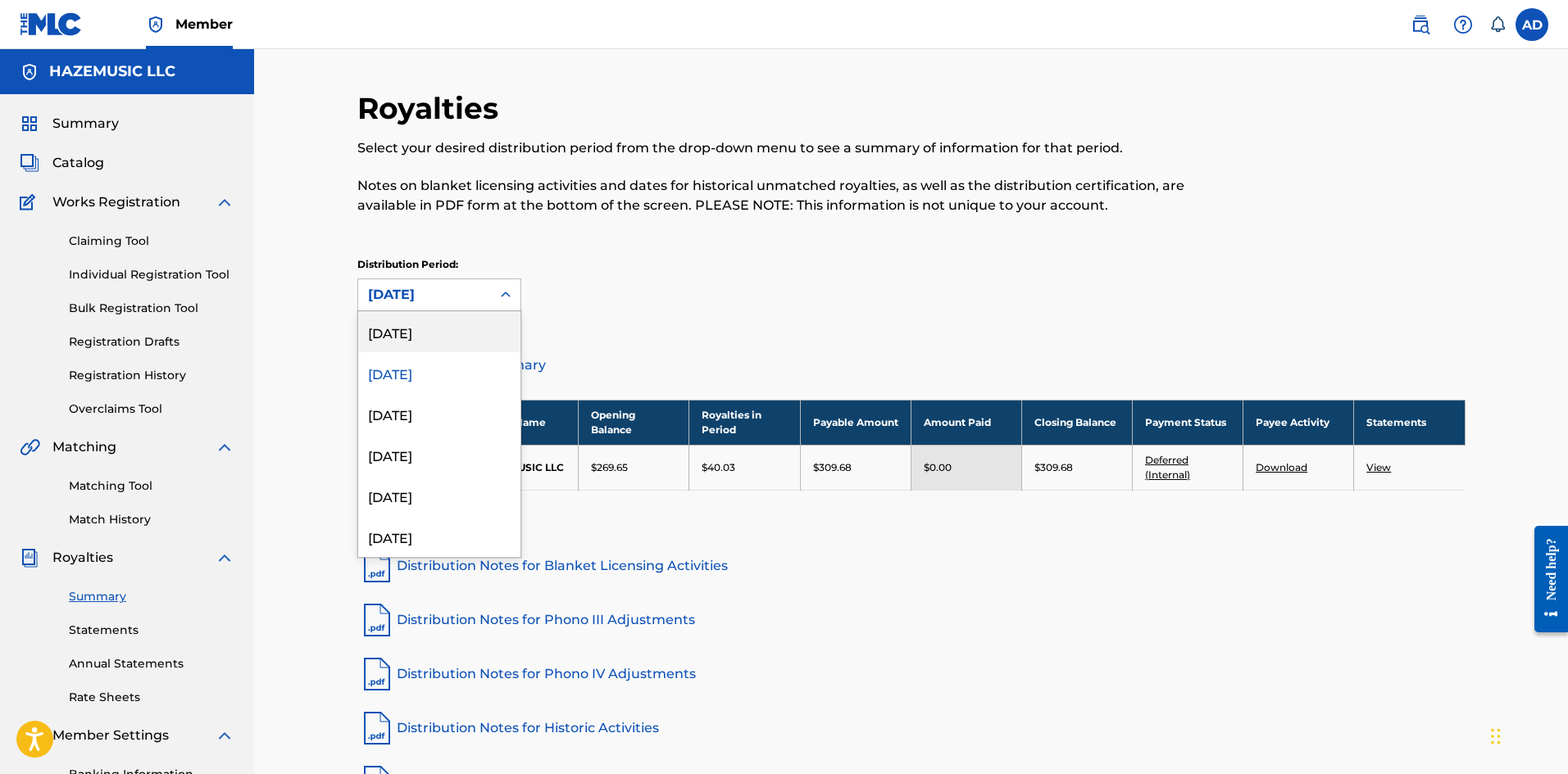
click at [445, 336] on div "[DATE]" at bounding box center [439, 332] width 163 height 41
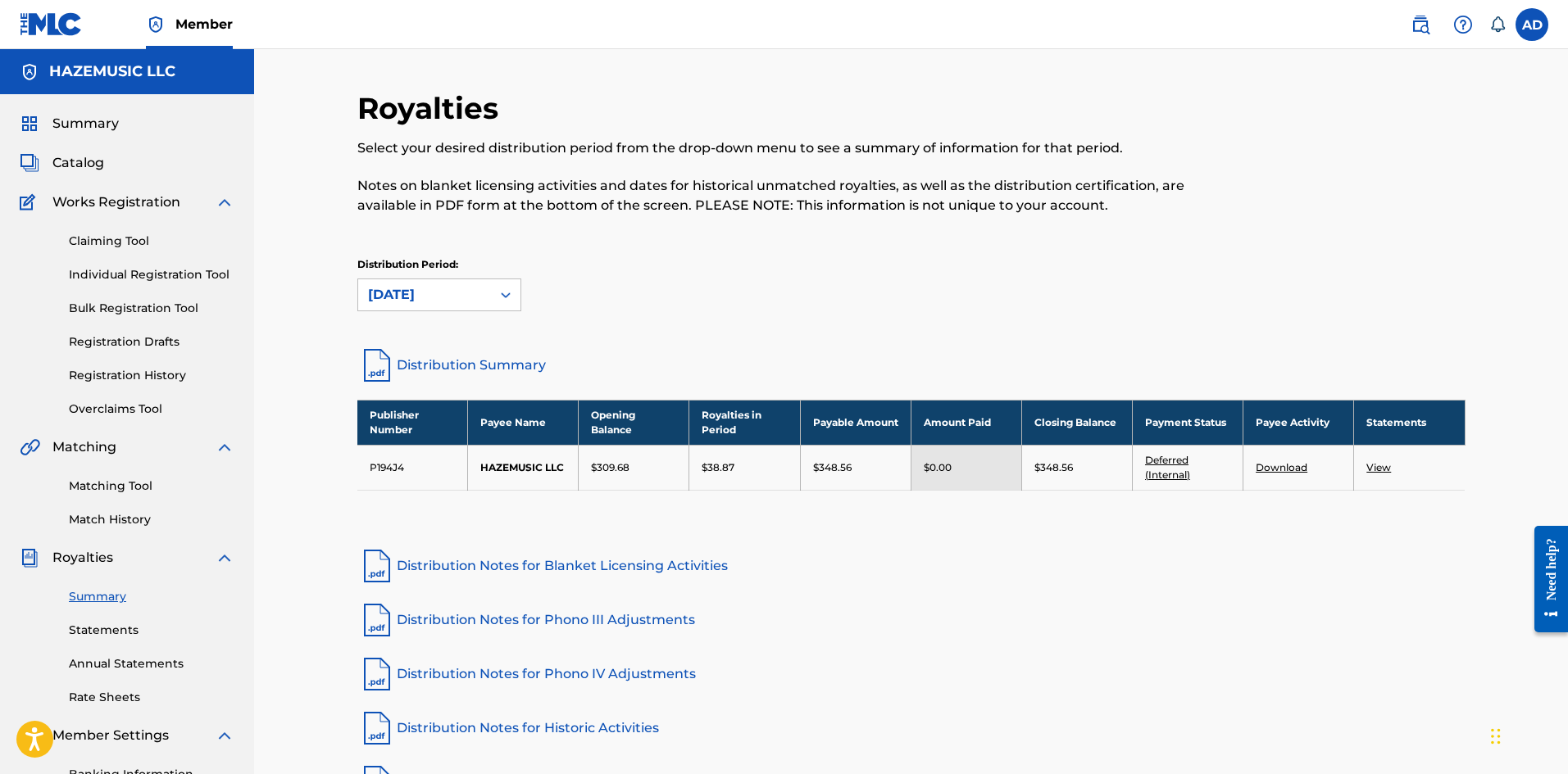
click at [468, 309] on div "[DATE]" at bounding box center [425, 295] width 132 height 31
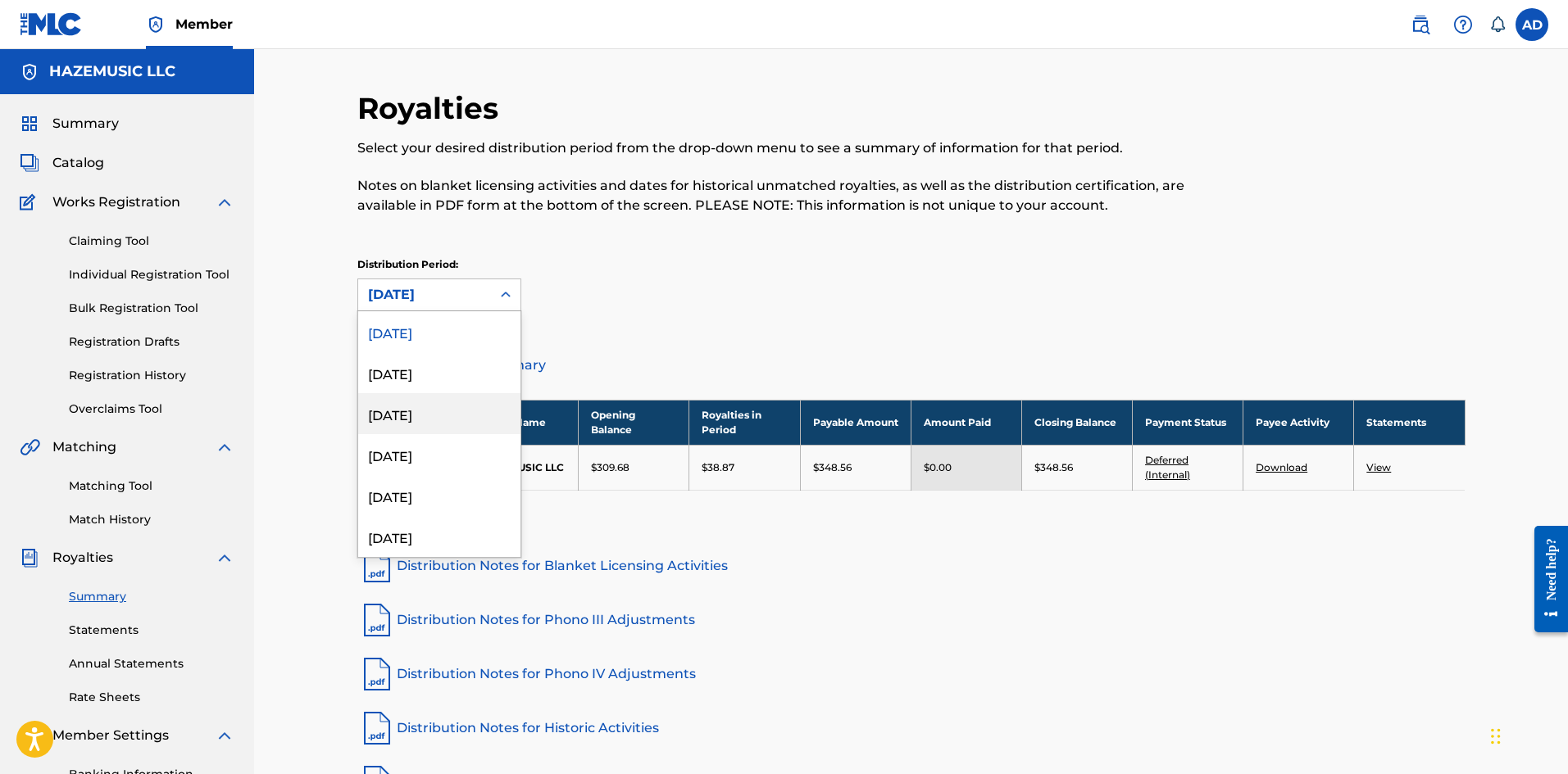
click at [448, 425] on div "[DATE]" at bounding box center [439, 414] width 163 height 41
click at [448, 287] on div "[DATE]" at bounding box center [425, 295] width 113 height 19
click at [446, 336] on div "[DATE]" at bounding box center [439, 332] width 163 height 41
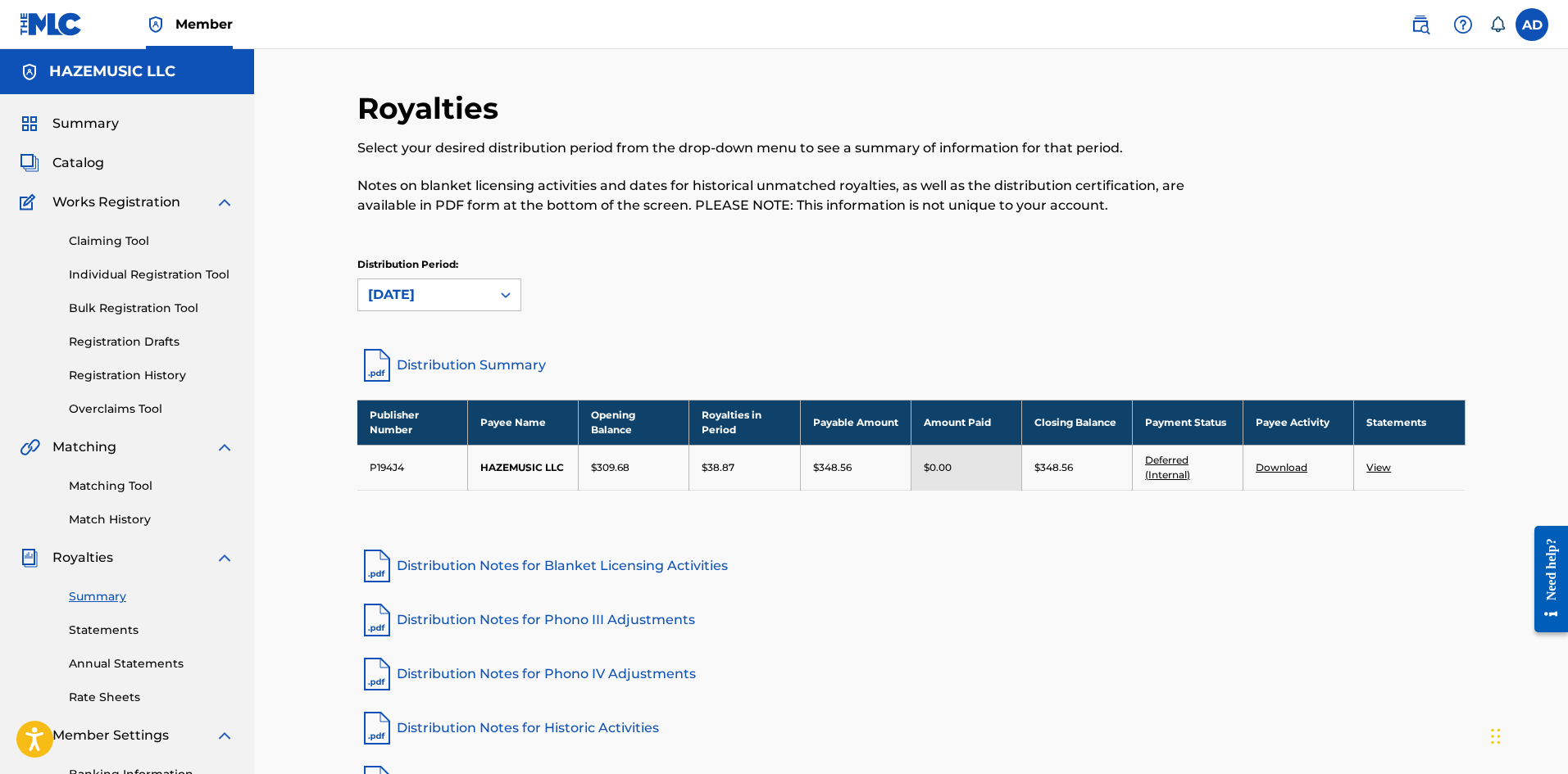
click at [1390, 466] on link "View" at bounding box center [1378, 467] width 24 height 13
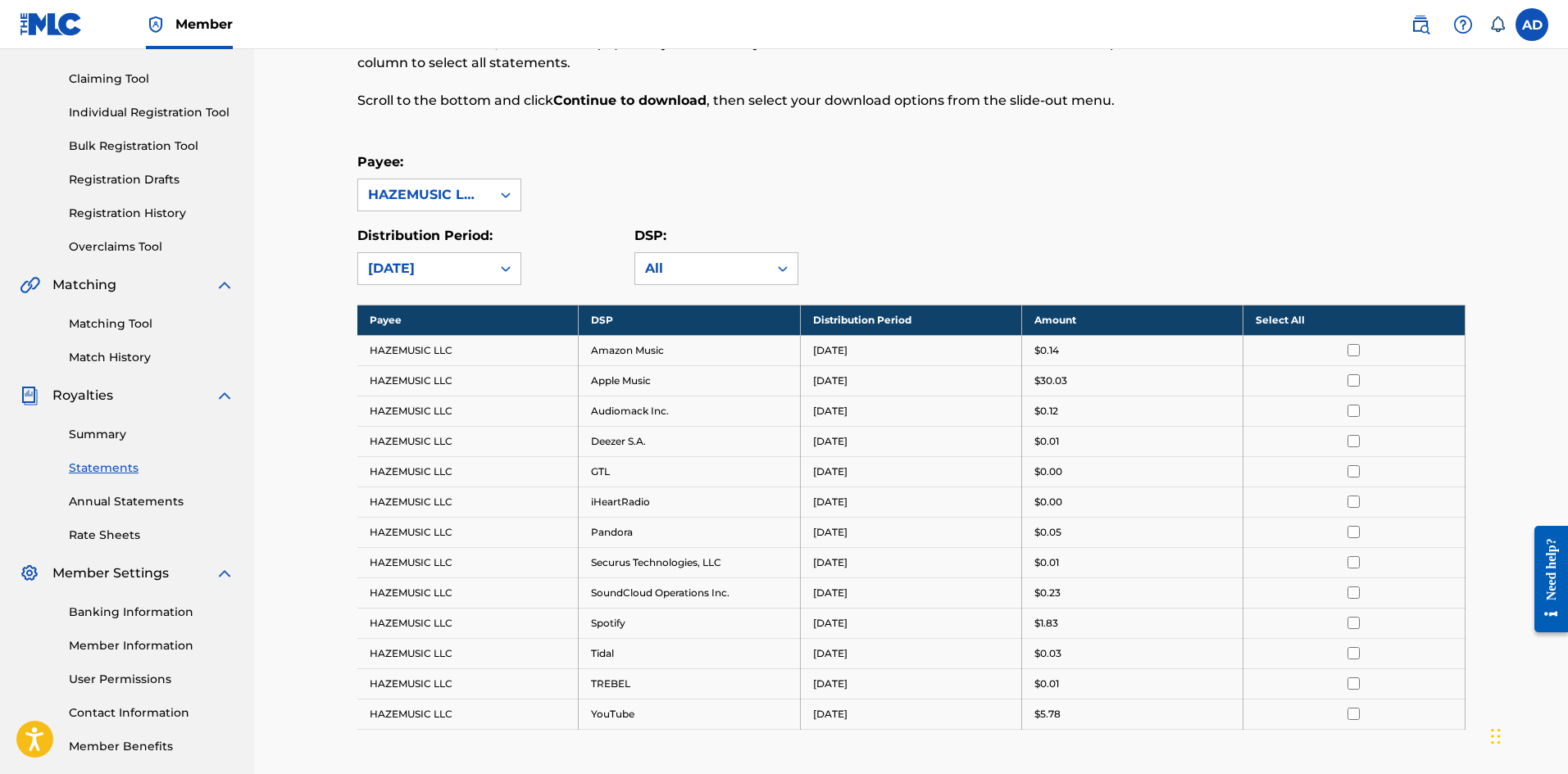
scroll to position [410, 0]
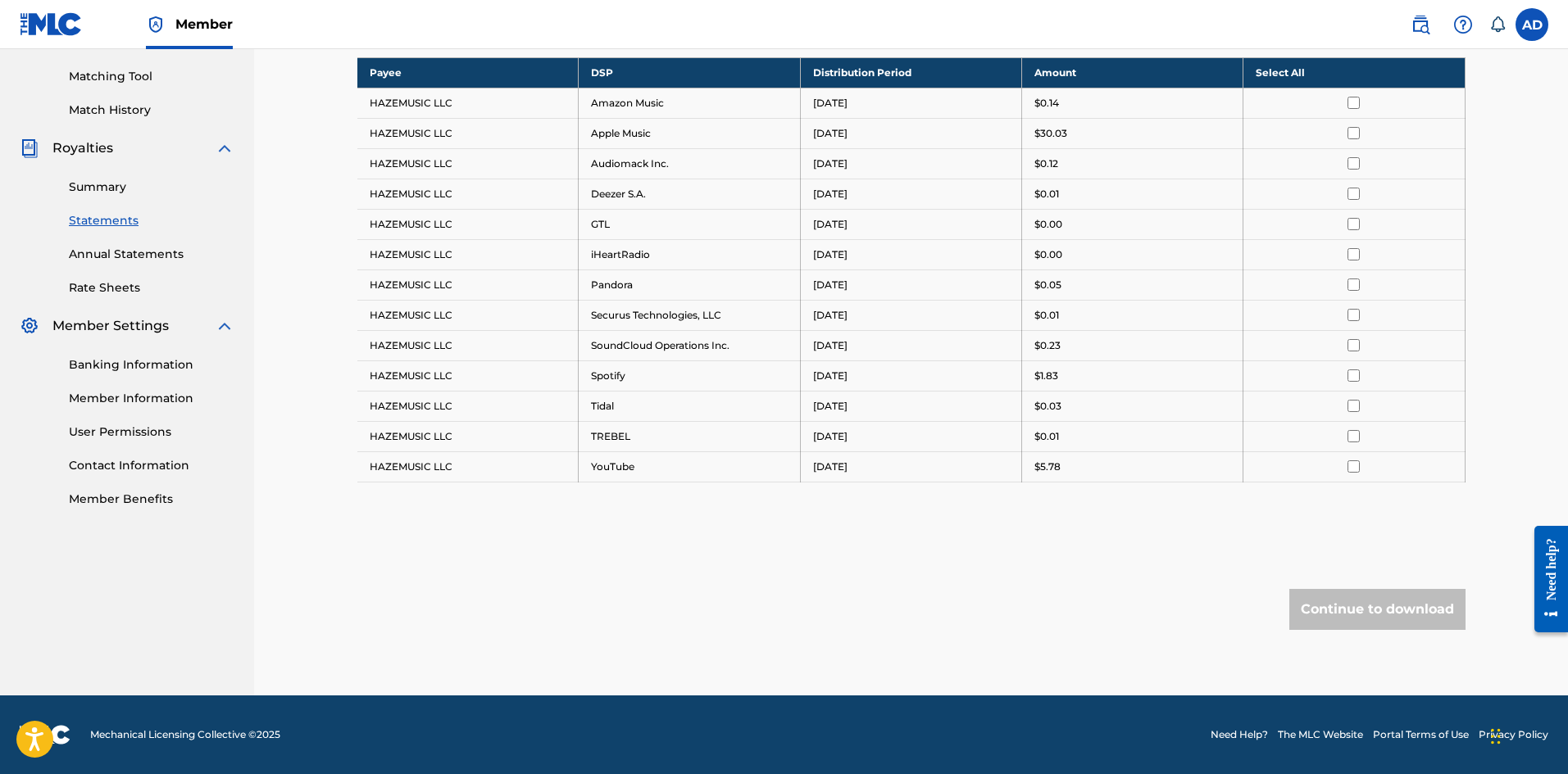
click at [104, 184] on link "Summary" at bounding box center [152, 187] width 166 height 18
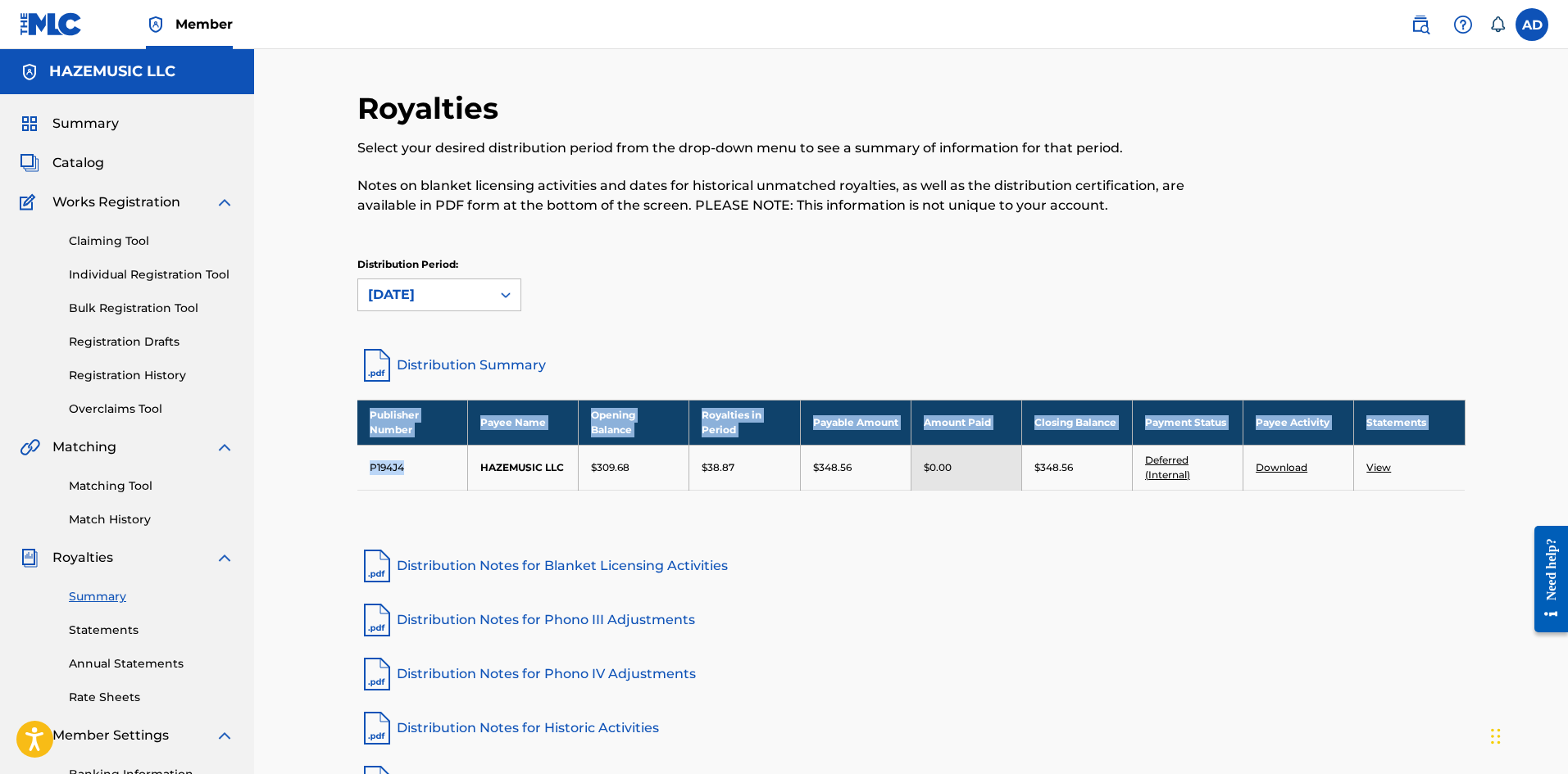
drag, startPoint x: 416, startPoint y: 468, endPoint x: 361, endPoint y: 417, distance: 75.0
click at [361, 417] on tbody "Publisher Number Payee Name Opening Balance Royalties in Period Payable Amount …" at bounding box center [912, 445] width 1108 height 91
click at [374, 420] on th "Publisher Number" at bounding box center [413, 423] width 111 height 45
drag, startPoint x: 368, startPoint y: 410, endPoint x: 409, endPoint y: 464, distance: 67.8
click at [409, 464] on tbody "Publisher Number Payee Name Opening Balance Royalties in Period Payable Amount …" at bounding box center [912, 445] width 1108 height 91
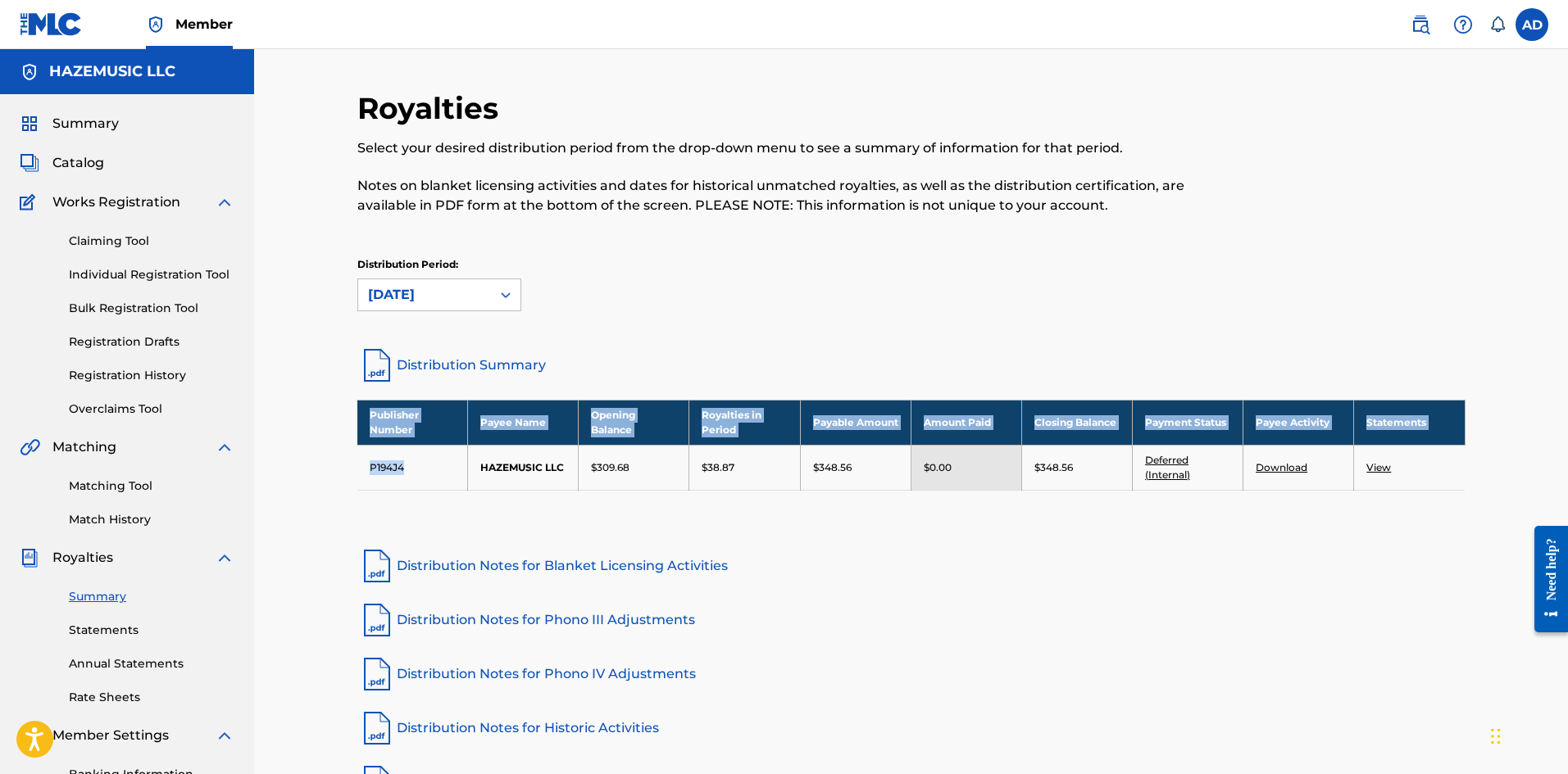
click at [467, 447] on td "P194J4" at bounding box center [413, 467] width 111 height 45
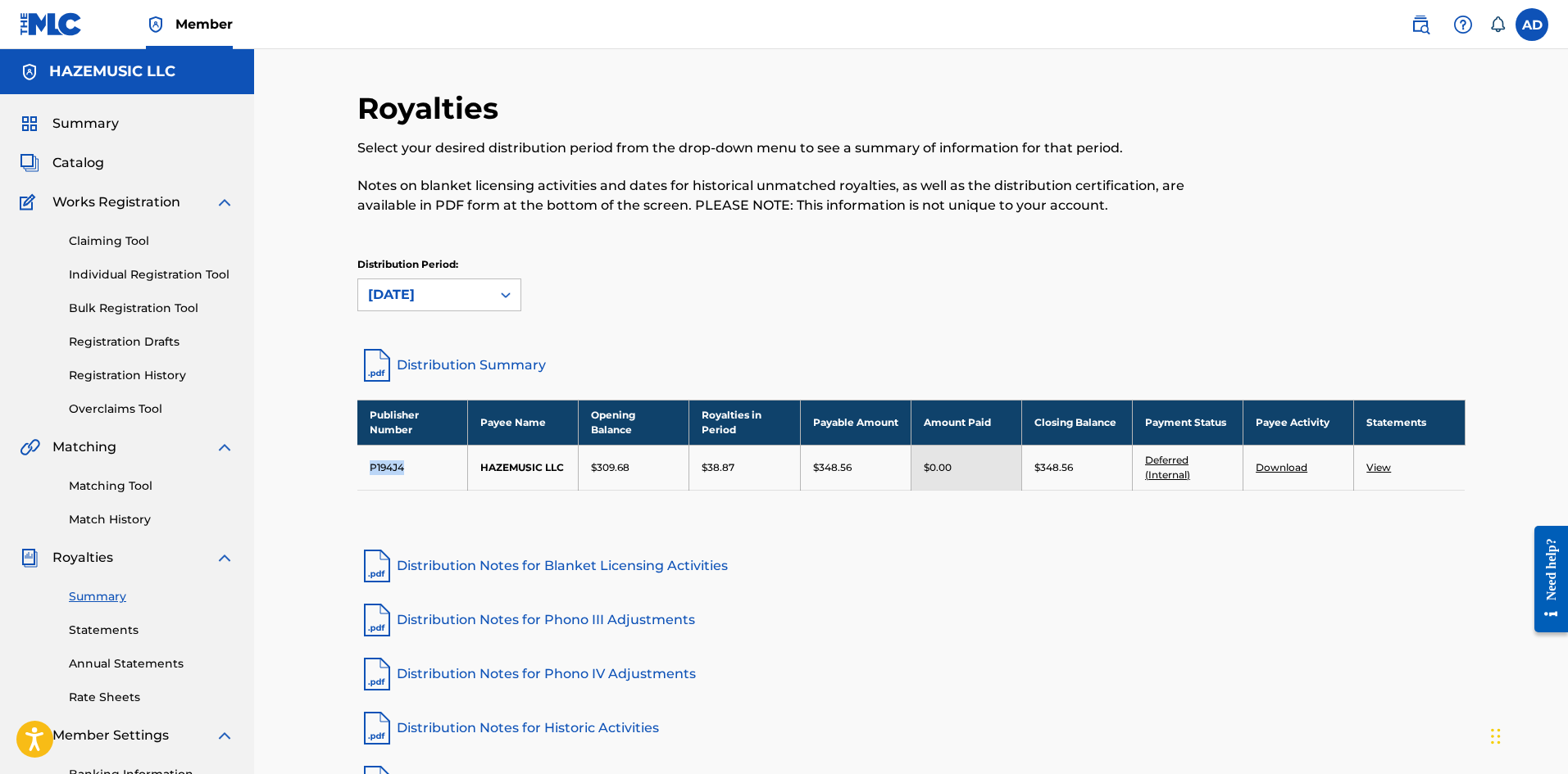
drag, startPoint x: 435, startPoint y: 468, endPoint x: 360, endPoint y: 461, distance: 75.3
click at [360, 461] on td "P194J4" at bounding box center [413, 467] width 111 height 45
copy td "P194J4"
click at [397, 432] on th "Publisher Number" at bounding box center [413, 423] width 111 height 45
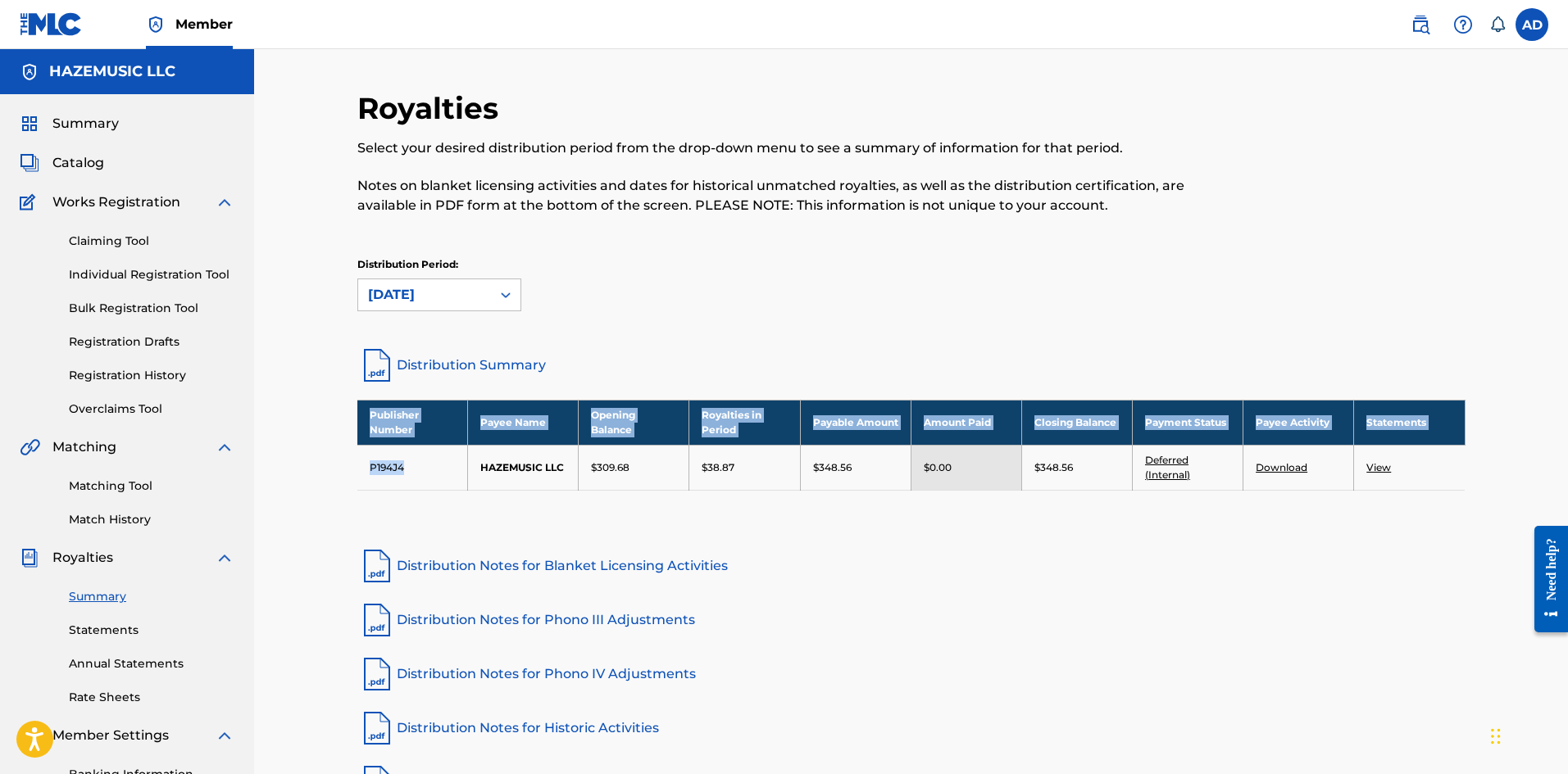
drag, startPoint x: 407, startPoint y: 470, endPoint x: 370, endPoint y: 411, distance: 69.6
click at [370, 411] on tbody "Publisher Number Payee Name Opening Balance Royalties in Period Payable Amount …" at bounding box center [912, 445] width 1108 height 91
copy tbody "Publisher Number Payee Name Opening Balance Royalties in Period Payable Amount …"
click at [443, 414] on th "Publisher Number" at bounding box center [413, 423] width 111 height 45
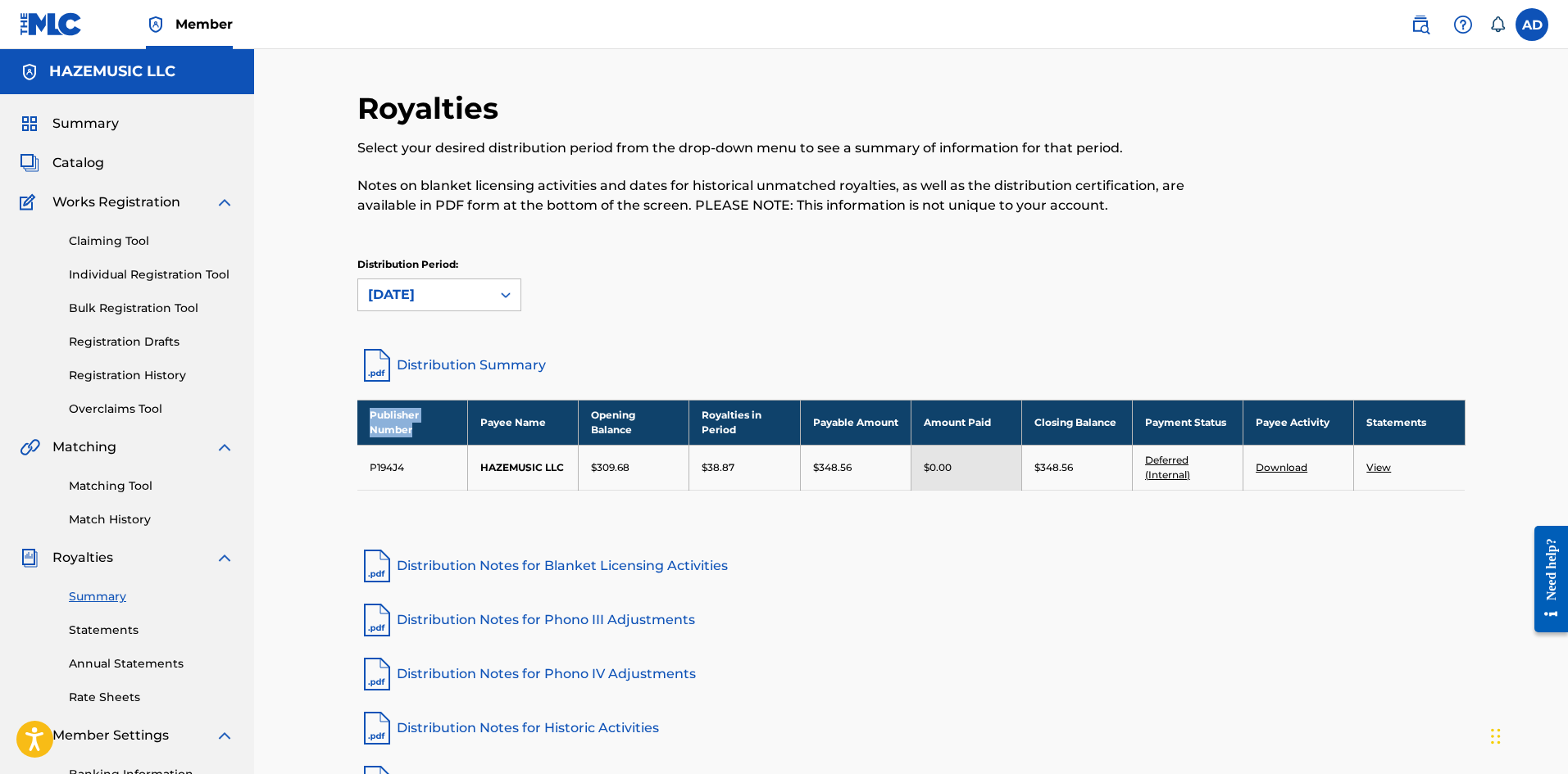
drag, startPoint x: 423, startPoint y: 430, endPoint x: 358, endPoint y: 401, distance: 71.2
click at [358, 401] on th "Publisher Number" at bounding box center [413, 423] width 111 height 45
copy th "Publisher Number"
click at [399, 468] on td "P194J4" at bounding box center [413, 467] width 111 height 45
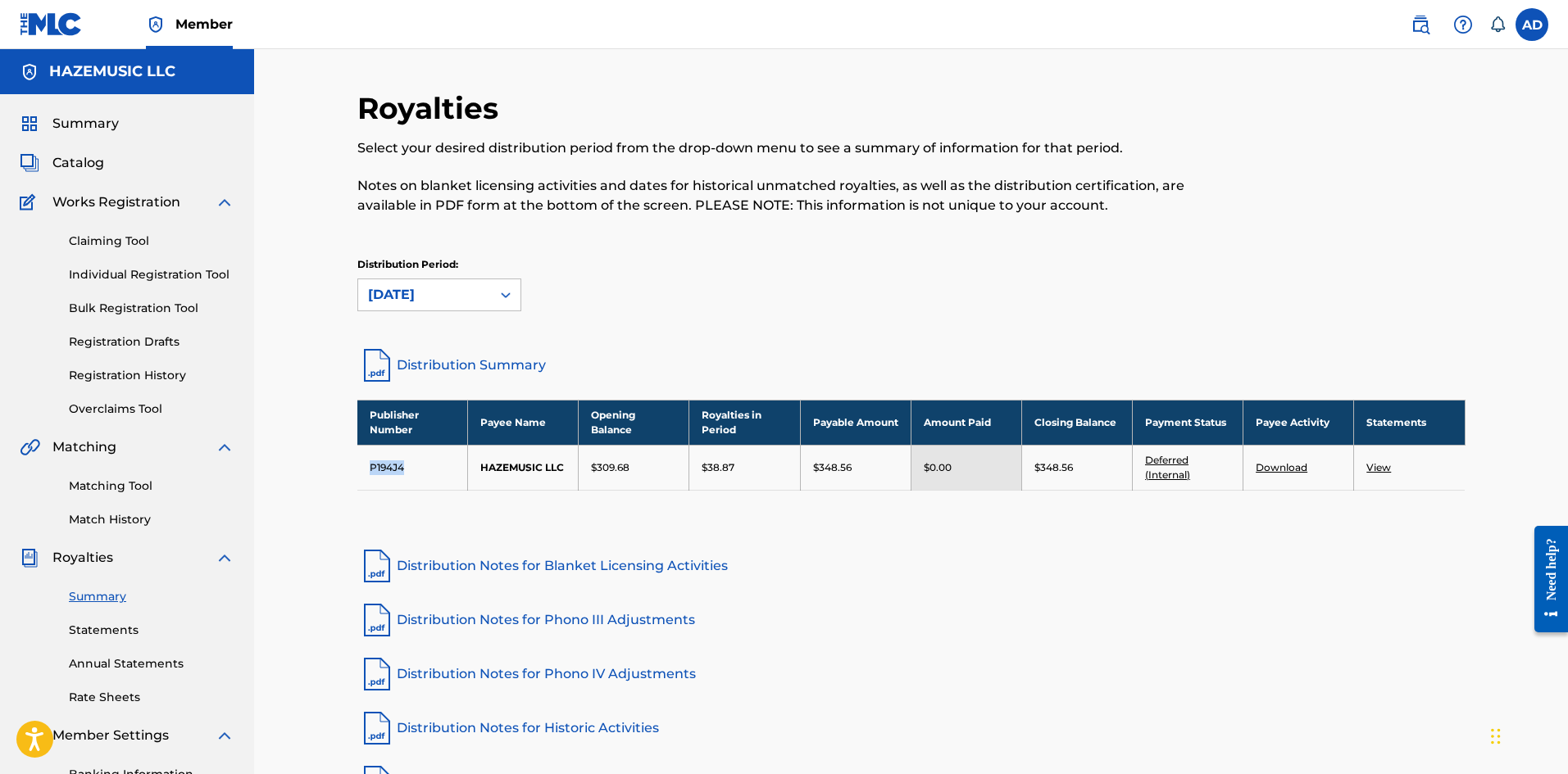
copy td "P194J4"
click at [988, 161] on div "Select your desired distribution period from the drop-down menu to see a summar…" at bounding box center [784, 176] width 853 height 77
